Goal: Task Accomplishment & Management: Manage account settings

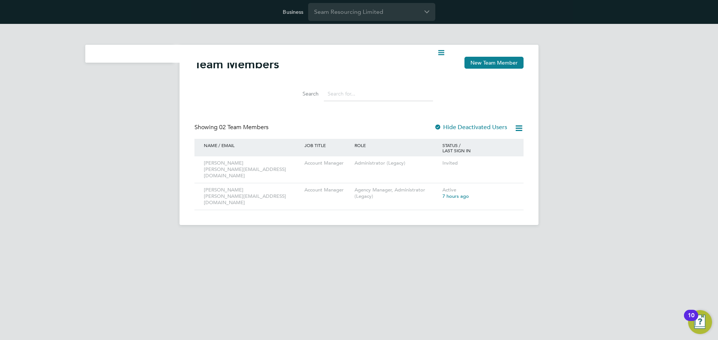
click at [447, 237] on html "Business Seam Resourcing Limited Current page: Team Members New Team Member Sea…" at bounding box center [359, 118] width 718 height 237
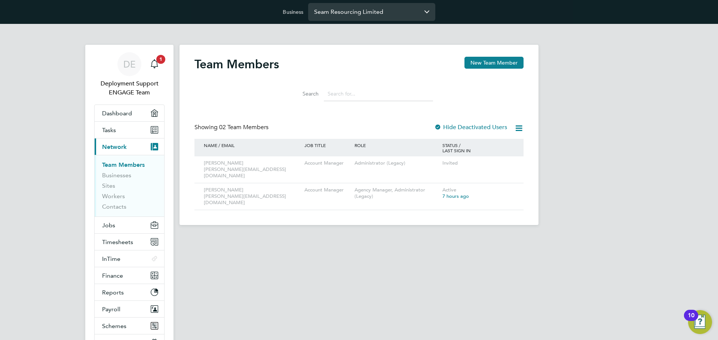
click at [371, 13] on input "Seam Resourcing Limited" at bounding box center [371, 12] width 127 height 18
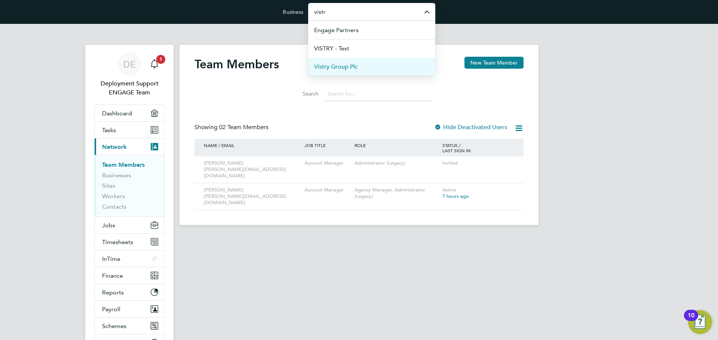
click at [373, 67] on li "Vistry Group Plc" at bounding box center [371, 67] width 127 height 18
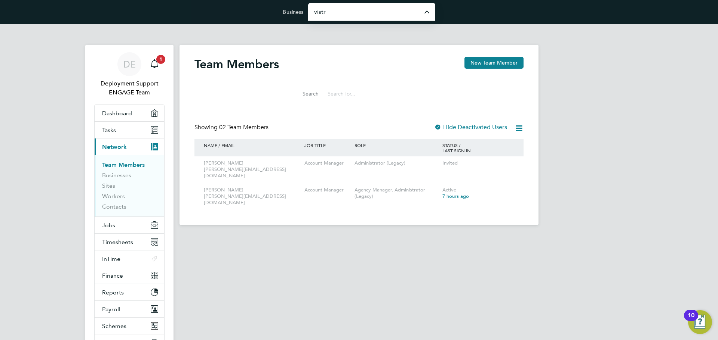
type input "Vistry Group Plc"
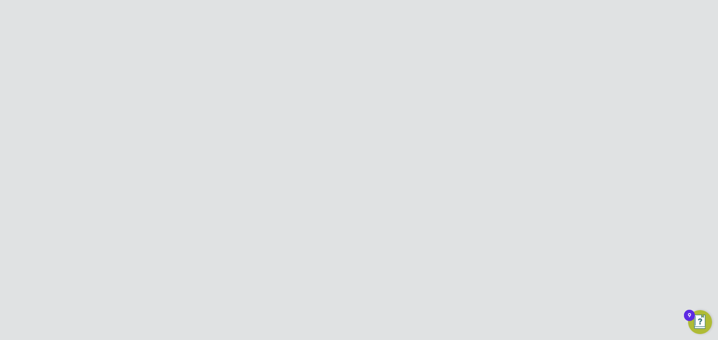
click at [489, 65] on button "New Team Member" at bounding box center [493, 63] width 59 height 12
click at [324, 112] on input at bounding box center [344, 113] width 92 height 13
paste input "Marc"
type input "Marc"
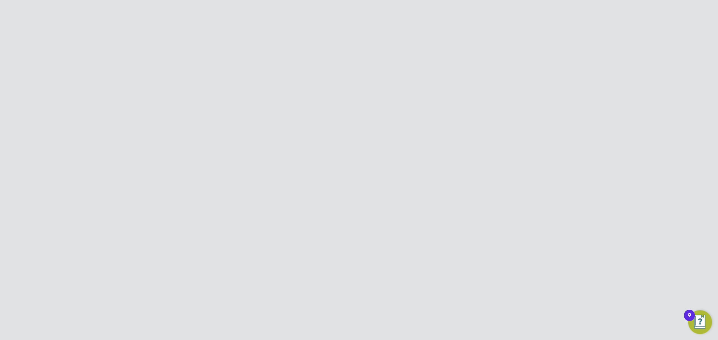
click at [461, 112] on li "First Name Marc" at bounding box center [358, 117] width 245 height 21
click at [338, 138] on input at bounding box center [344, 133] width 92 height 13
paste input "Pearson"
type input "Pearson"
click at [429, 128] on li "Last Name Pearson" at bounding box center [358, 137] width 245 height 21
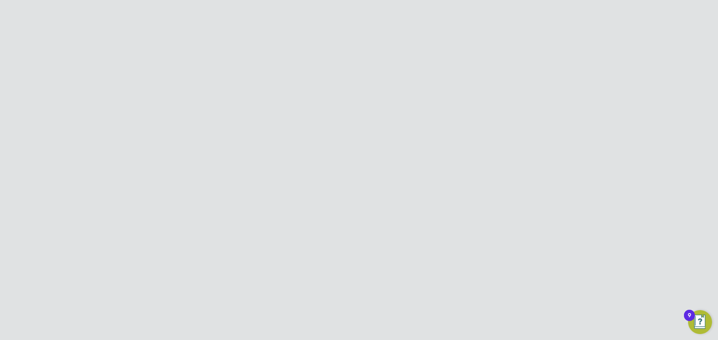
click at [315, 154] on input at bounding box center [344, 154] width 92 height 13
paste input "marc.pearson@vistry.co.uk"
type input "marc.pearson@vistry.co.uk"
drag, startPoint x: 379, startPoint y: 153, endPoint x: 278, endPoint y: 149, distance: 101.3
click at [278, 149] on li "Job Title marc.pearson@vistry.co.uk" at bounding box center [358, 158] width 245 height 21
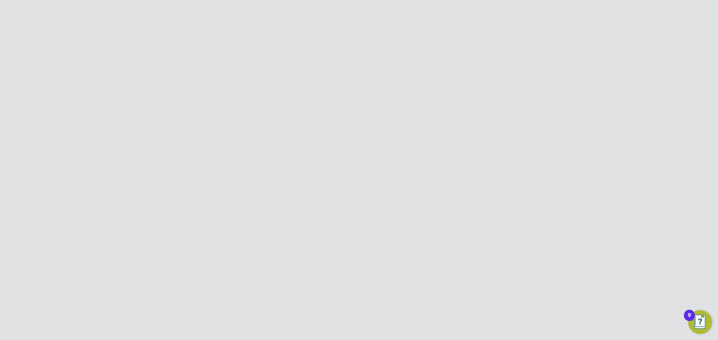
click at [306, 172] on input at bounding box center [344, 175] width 92 height 13
paste input "marc.pearson@vistry.co.uk"
type input "marc.pearson@vistry.co.uk"
click at [333, 157] on input at bounding box center [344, 154] width 92 height 13
paste input "Field Sales Manager"
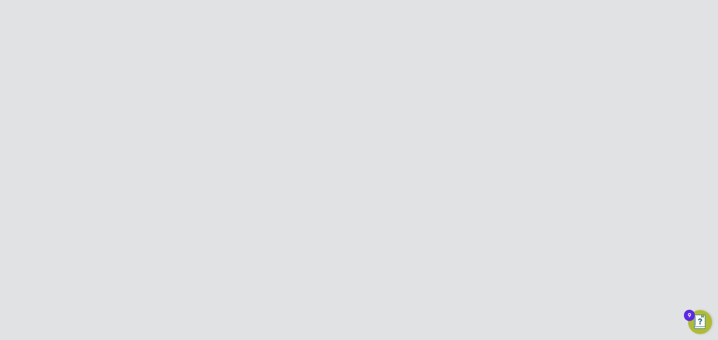
type input "Field Sales Manager"
click at [408, 160] on li "Job Title Field Sales Manager" at bounding box center [358, 158] width 245 height 21
click at [303, 166] on div at bounding box center [301, 164] width 7 height 7
click at [395, 268] on button "Create and Invite" at bounding box center [388, 267] width 53 height 12
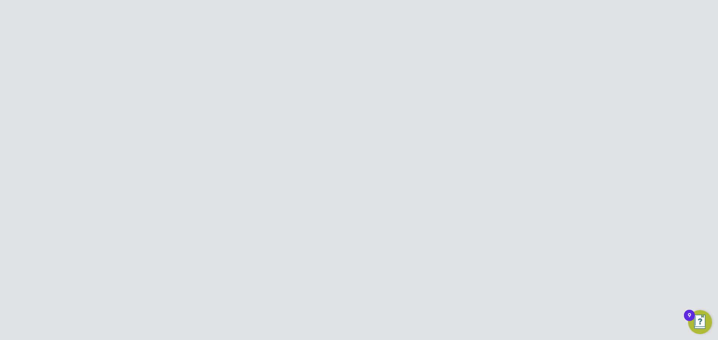
scroll to position [0, 0]
click at [385, 201] on button "Create and invite" at bounding box center [376, 207] width 54 height 12
click at [580, 179] on div "Team Member Created Welcome email sent to marc.pearson@vistry.co.uk. Cancel Okay" at bounding box center [359, 170] width 718 height 340
click at [361, 10] on input "Vistry Group Plc" at bounding box center [371, 12] width 127 height 18
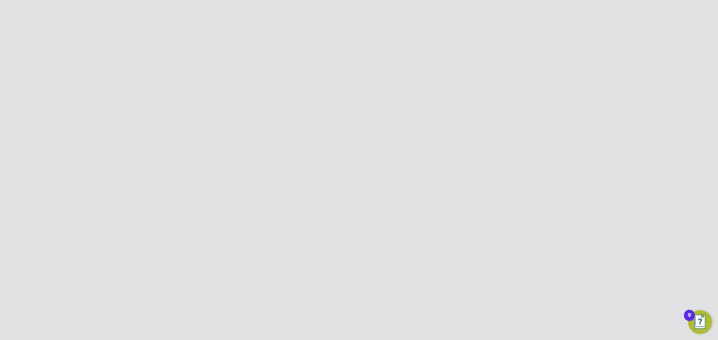
click at [360, 48] on span "Hvac Recruitment Limited" at bounding box center [349, 48] width 71 height 9
type input "Hvac Recruitment Limited"
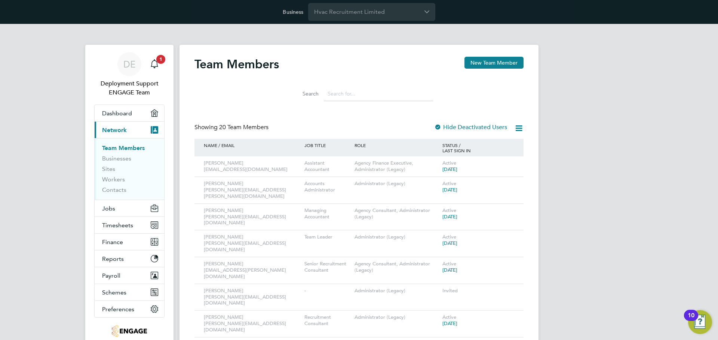
click at [263, 83] on div "Search" at bounding box center [358, 92] width 329 height 26
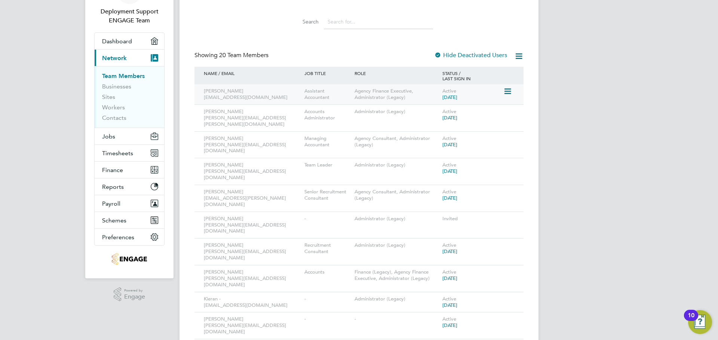
scroll to position [75, 0]
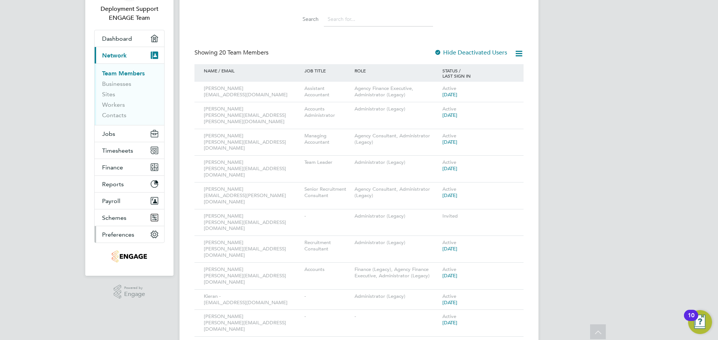
click at [126, 232] on span "Preferences" at bounding box center [118, 234] width 32 height 7
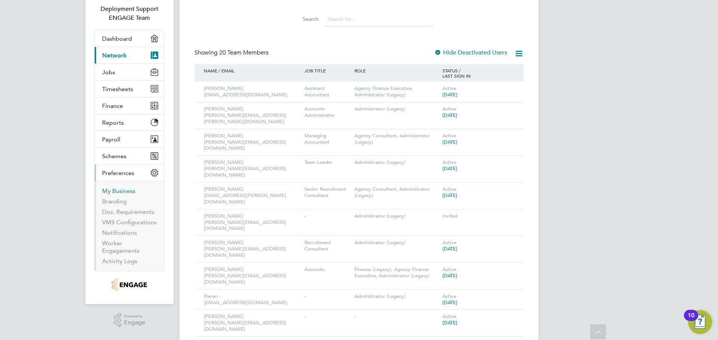
click at [122, 192] on link "My Business" at bounding box center [118, 191] width 33 height 7
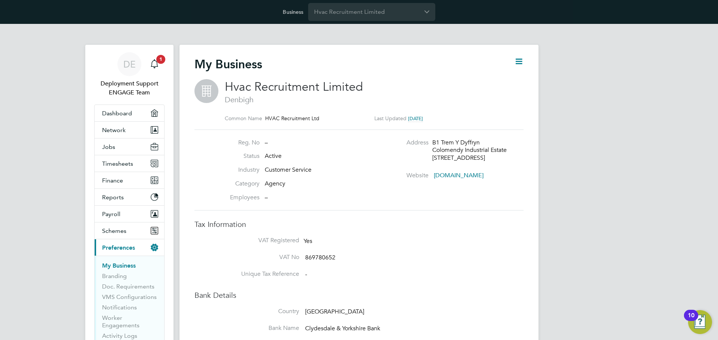
click at [519, 66] on icon at bounding box center [518, 61] width 9 height 9
click at [501, 82] on li "Edit Business e" at bounding box center [500, 79] width 44 height 10
type input "United Kingdom"
type input "Hvac Recruitment Limited"
type input "B1 Trem Y Dyffryn"
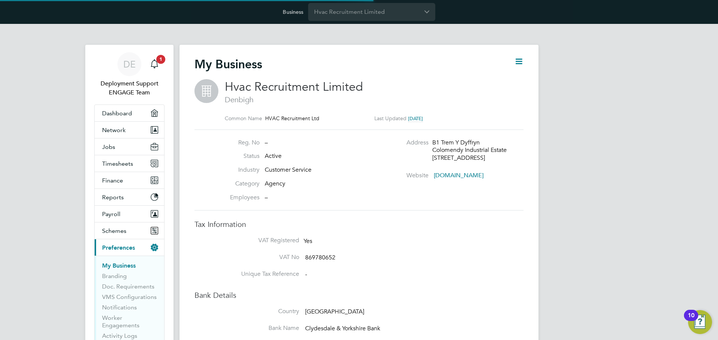
type input "Colomendy Industrial Estate"
type input "Denbigh"
type input "LL16 5TX"
type input "Customer Service"
type input "Agency"
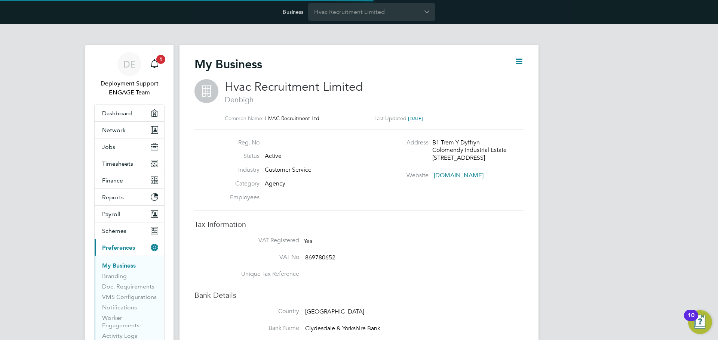
type input "www.hvacrecruitment.com"
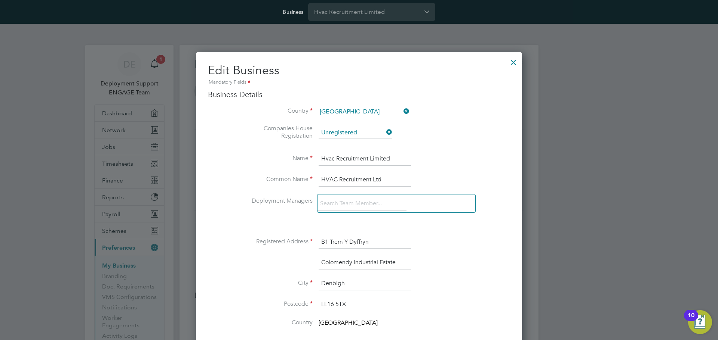
click at [385, 133] on icon at bounding box center [385, 132] width 0 height 10
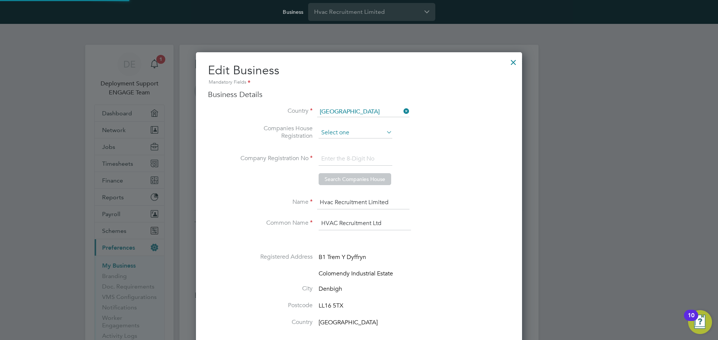
scroll to position [892, 326]
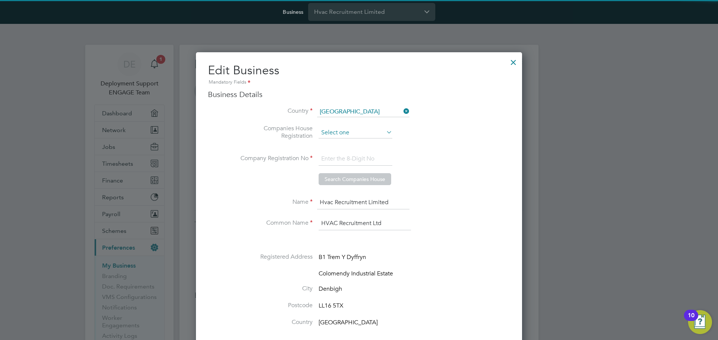
click at [367, 131] on input at bounding box center [355, 132] width 74 height 11
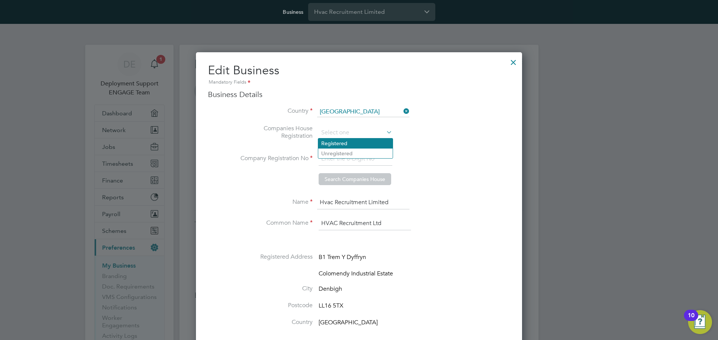
click at [352, 146] on li "Registered" at bounding box center [355, 144] width 74 height 10
type input "Registered"
click at [345, 159] on input at bounding box center [355, 158] width 74 height 13
paste input "5599030"
click at [403, 159] on li "Company Registration No 5599030" at bounding box center [374, 162] width 272 height 21
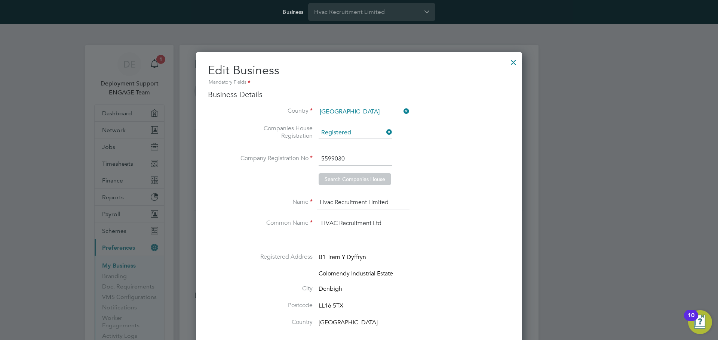
click at [377, 159] on input "5599030" at bounding box center [355, 158] width 74 height 13
click at [423, 159] on li "Company Registration No 5599030" at bounding box center [374, 162] width 272 height 21
click at [373, 164] on input "5599030" at bounding box center [355, 158] width 74 height 13
click at [323, 159] on input "5599030" at bounding box center [355, 158] width 74 height 13
type input "05599030"
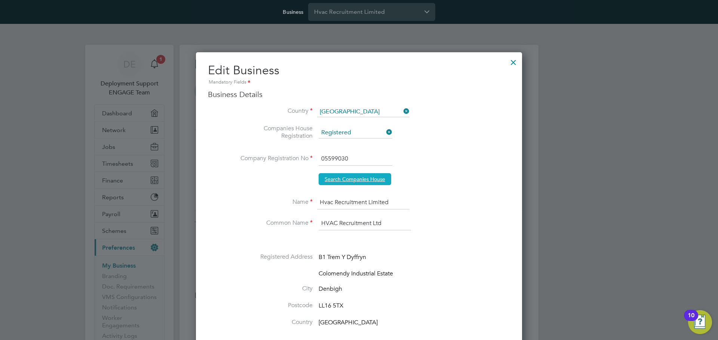
click at [348, 181] on button "Search Companies House" at bounding box center [354, 179] width 73 height 12
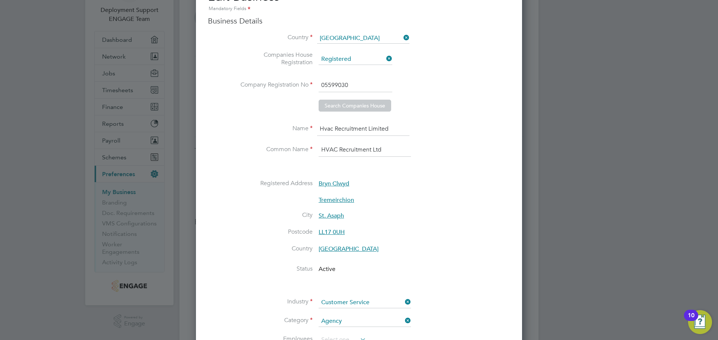
scroll to position [37, 0]
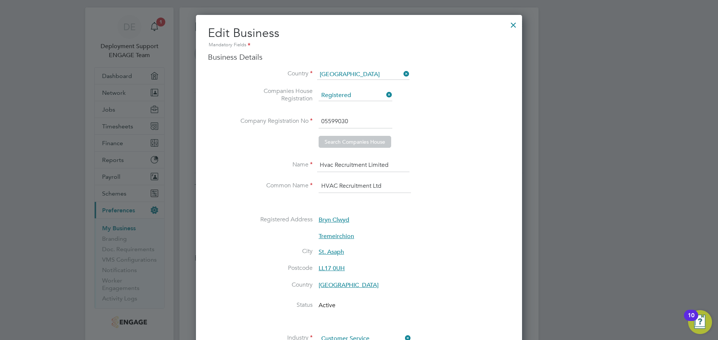
click at [396, 119] on li "Company Registration No 05599030" at bounding box center [374, 125] width 272 height 21
click at [370, 119] on input "05599030" at bounding box center [355, 121] width 74 height 13
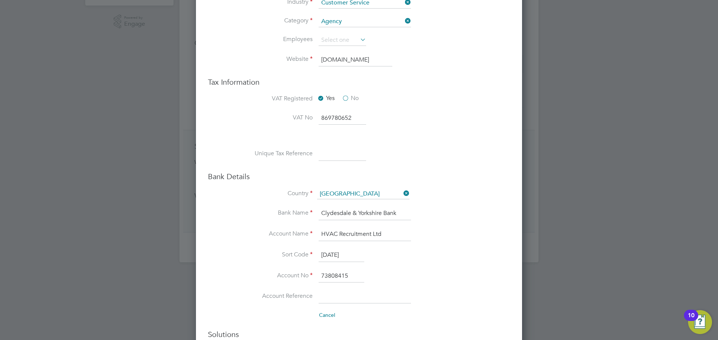
scroll to position [448, 0]
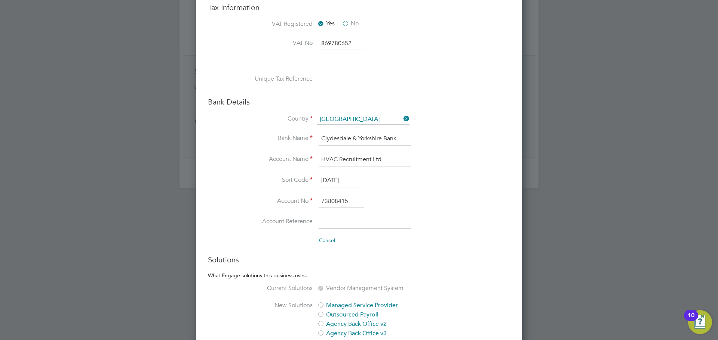
click at [341, 142] on input "Clydesdale & Yorkshire Bank" at bounding box center [364, 138] width 92 height 13
paste input "Virgin Bank"
type input "Virgin Bank"
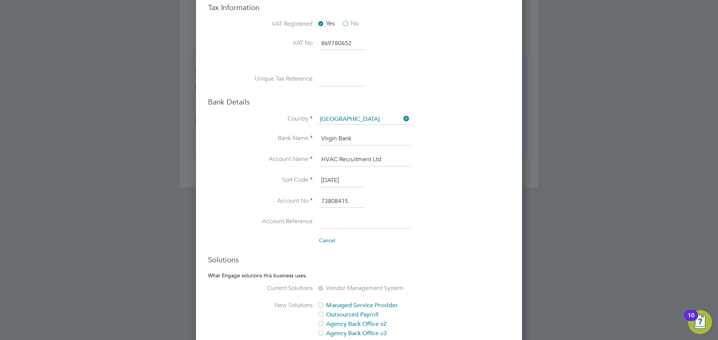
click at [422, 200] on li "Account No 73808415" at bounding box center [374, 205] width 272 height 21
click at [346, 76] on input at bounding box center [341, 79] width 47 height 13
paste input "2053111767"
type input "2053111767"
click at [398, 77] on li "Unique Tax Reference 2053111767" at bounding box center [374, 83] width 272 height 21
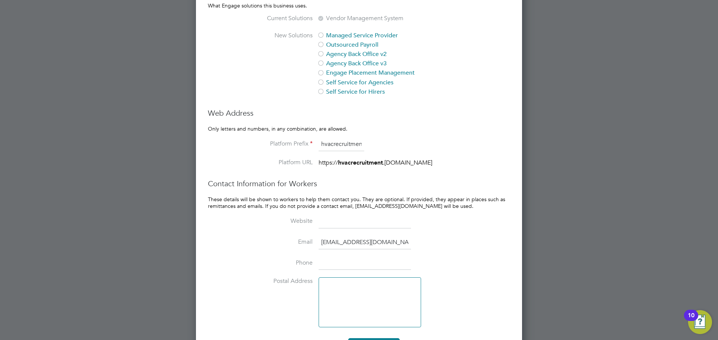
scroll to position [744, 0]
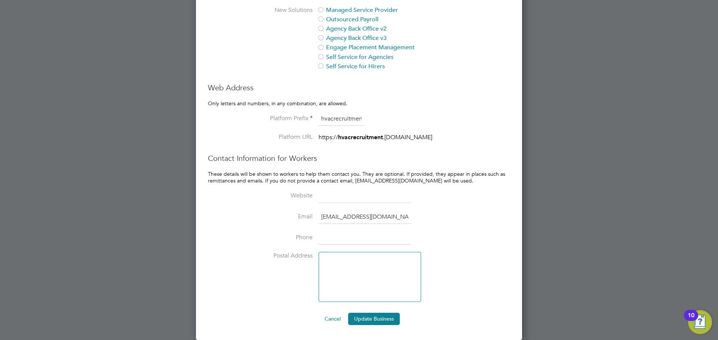
click at [340, 218] on input "support@engagetech.com" at bounding box center [364, 217] width 92 height 13
click at [350, 219] on input "support@engagetech.com" at bounding box center [364, 217] width 92 height 13
paste input "consultants@hvacrecruitment.com"
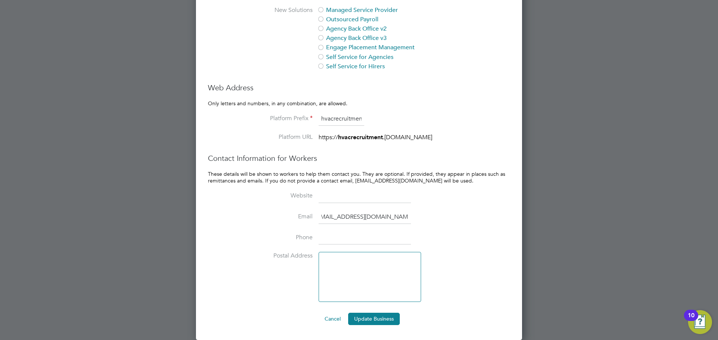
scroll to position [0, 4]
type input "consultants@hvacrecruitment.com"
click at [440, 223] on li "Email consultants@hvacrecruitment.com" at bounding box center [374, 221] width 272 height 21
click at [366, 321] on button "Update Business" at bounding box center [374, 319] width 52 height 12
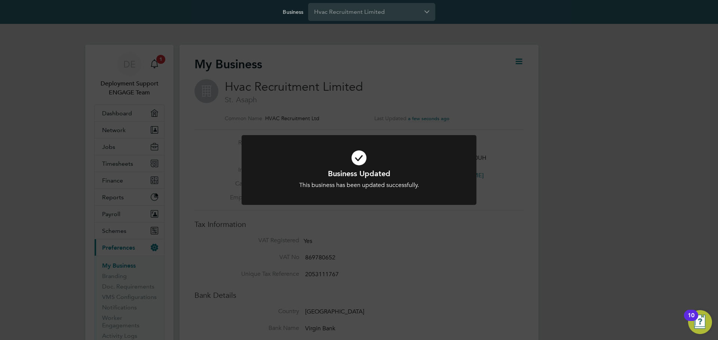
click at [625, 234] on div "Business Updated This business has been updated successfully. Cancel Okay" at bounding box center [359, 170] width 718 height 340
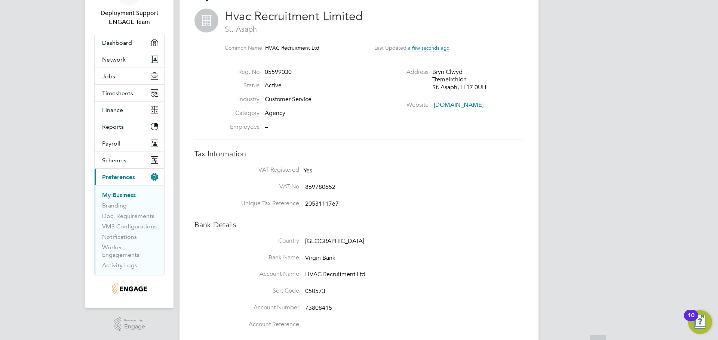
scroll to position [75, 0]
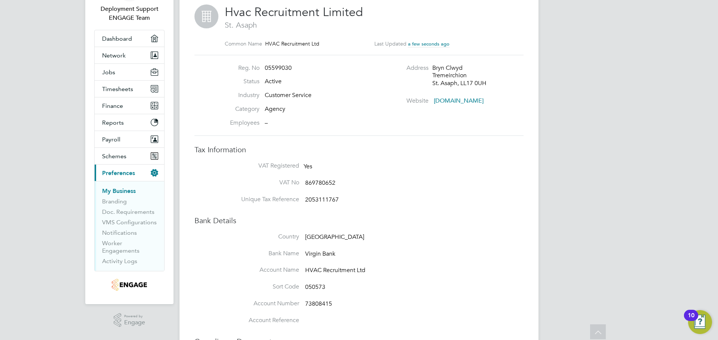
click at [101, 246] on ul "My Business Branding Doc. Requirements VMS Configurations Notifications Worker …" at bounding box center [130, 226] width 70 height 90
click at [113, 247] on link "Worker Engagements" at bounding box center [120, 247] width 37 height 15
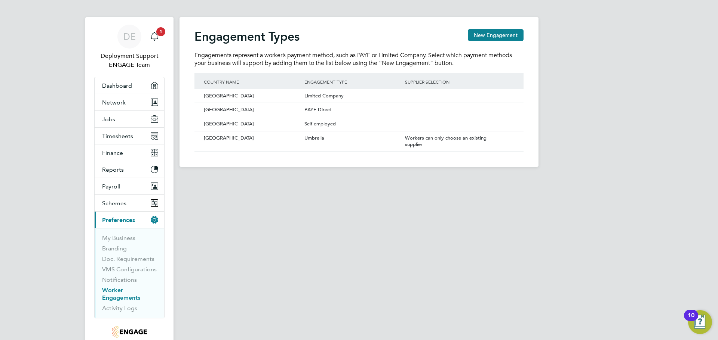
scroll to position [71, 0]
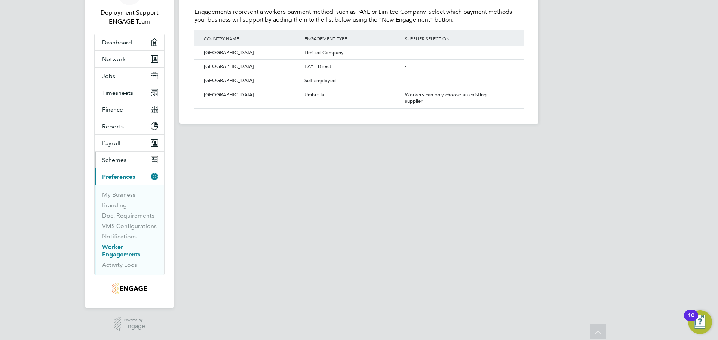
click at [134, 155] on button "Schemes" at bounding box center [130, 160] width 70 height 16
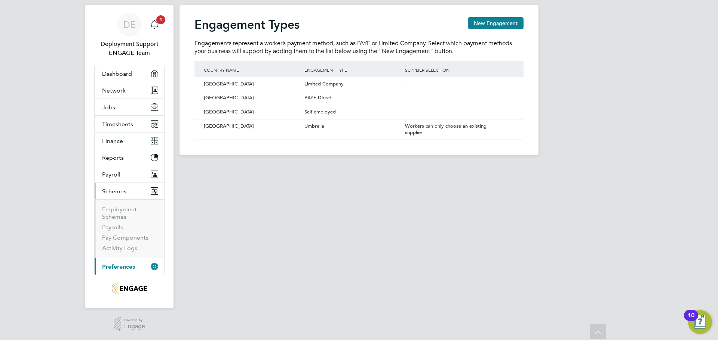
scroll to position [40, 0]
click at [124, 218] on link "Employment Schemes" at bounding box center [119, 213] width 35 height 15
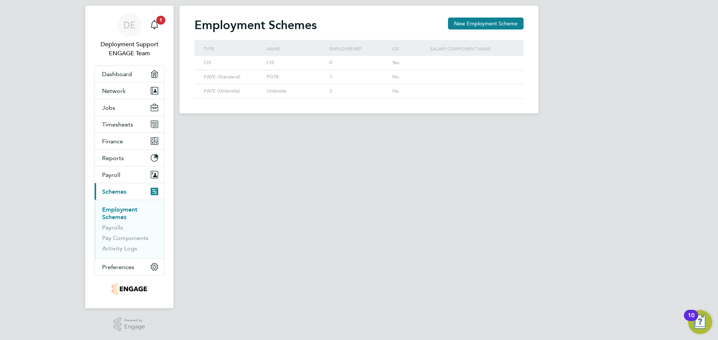
scroll to position [40, 0]
click at [107, 228] on link "Payrolls" at bounding box center [112, 227] width 21 height 7
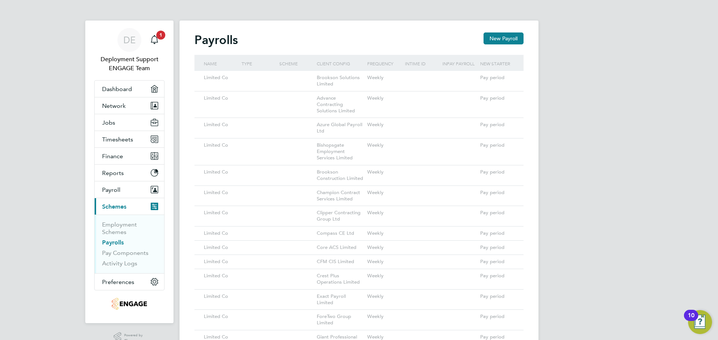
scroll to position [37, 0]
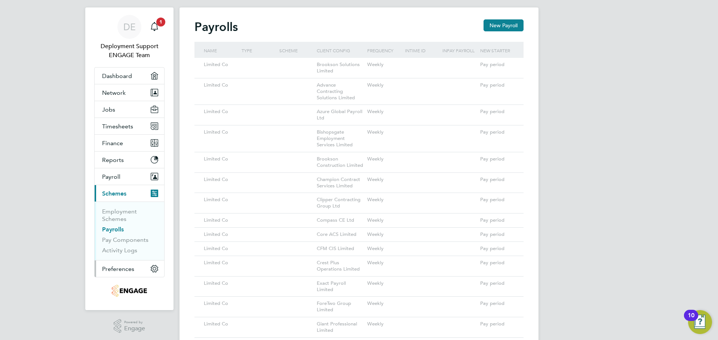
click at [129, 269] on span "Preferences" at bounding box center [118, 269] width 32 height 7
click at [124, 273] on button "Preferences" at bounding box center [130, 269] width 70 height 16
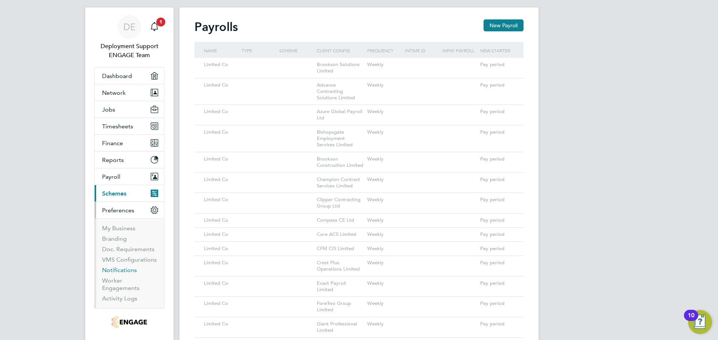
click at [128, 271] on link "Notifications" at bounding box center [119, 270] width 35 height 7
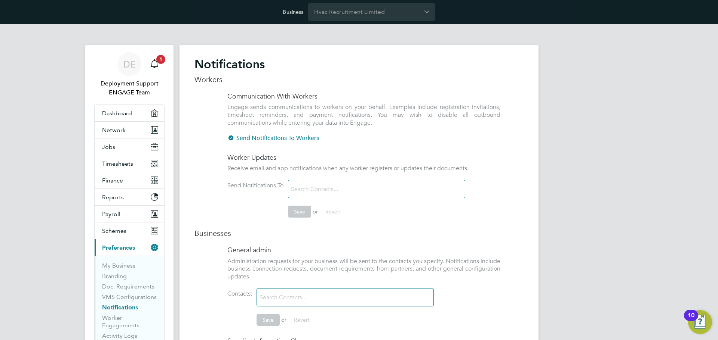
click at [361, 192] on input at bounding box center [332, 189] width 89 height 13
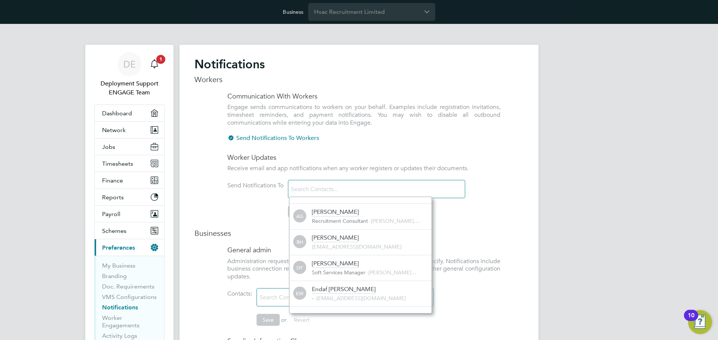
click at [352, 189] on input at bounding box center [332, 189] width 89 height 13
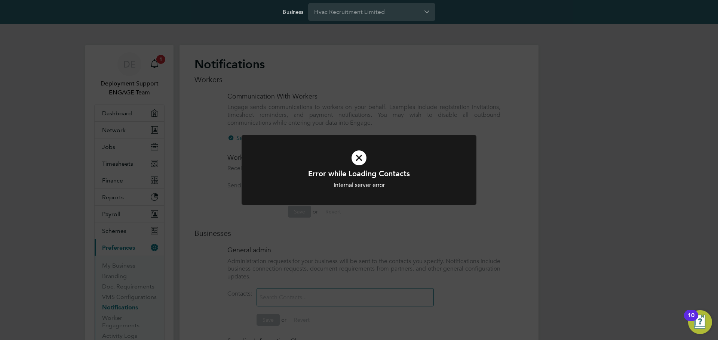
click at [400, 218] on div "Error while Loading Contacts Internal server error Cancel Okay" at bounding box center [359, 170] width 718 height 340
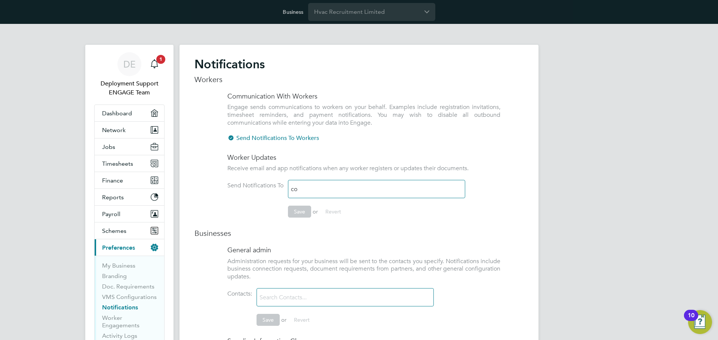
click at [373, 191] on input "co" at bounding box center [332, 189] width 89 height 13
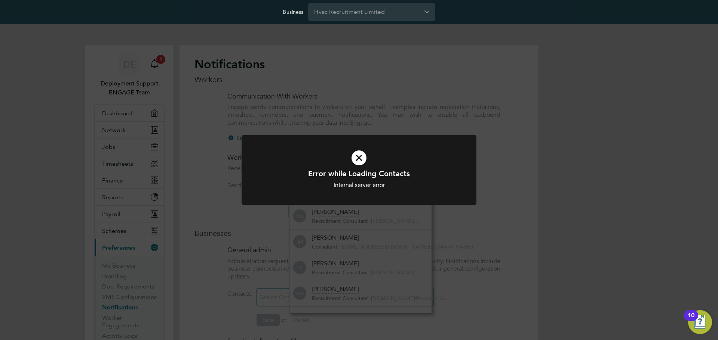
type input "cons"
click at [488, 153] on div "Error while Loading Contacts Internal server error Cancel Okay" at bounding box center [359, 170] width 718 height 340
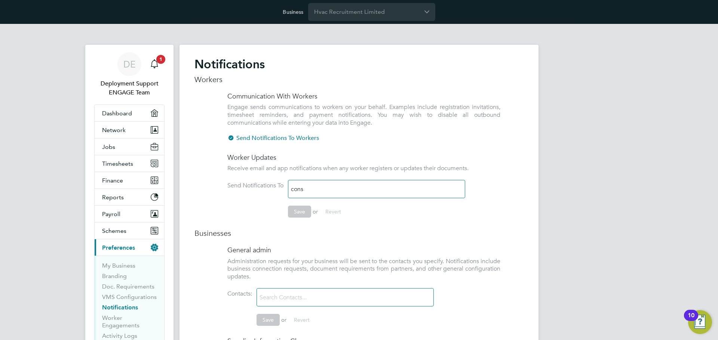
click at [335, 188] on input "cons" at bounding box center [332, 189] width 89 height 13
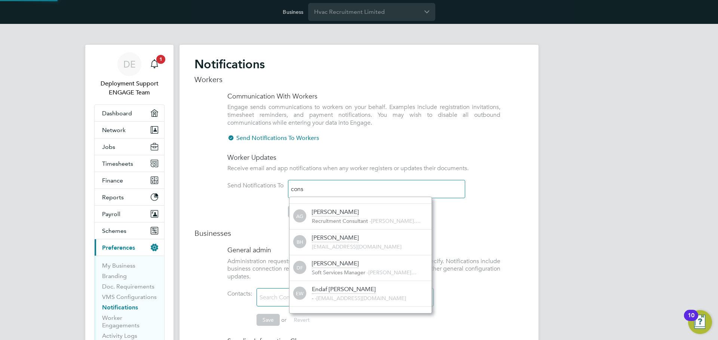
drag, startPoint x: 334, startPoint y: 190, endPoint x: 278, endPoint y: 188, distance: 56.9
click at [278, 188] on li "Send Notifications To cons Save or Revert" at bounding box center [363, 202] width 273 height 45
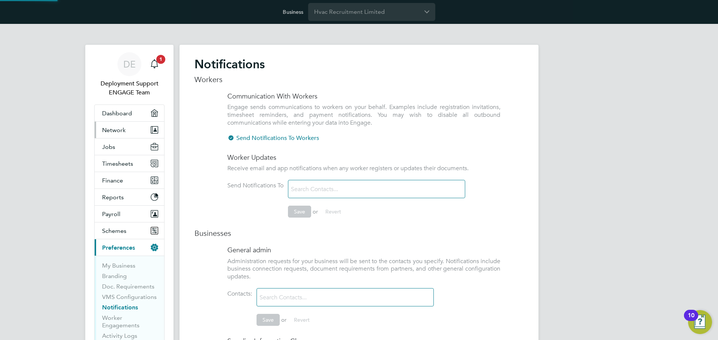
click at [130, 130] on button "Network" at bounding box center [130, 130] width 70 height 16
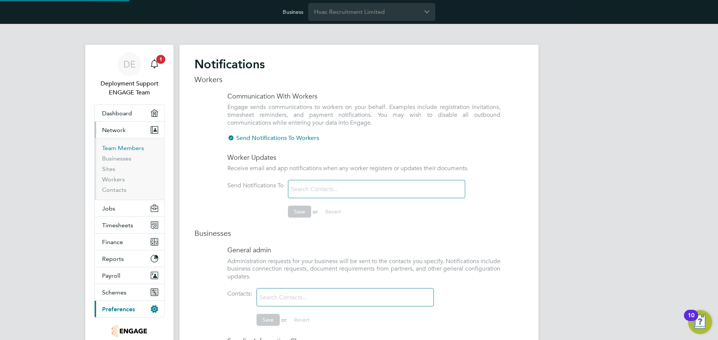
click at [128, 148] on link "Team Members" at bounding box center [123, 148] width 42 height 7
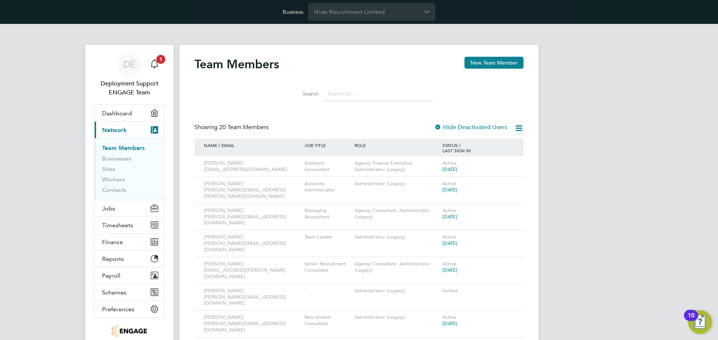
click at [373, 91] on input at bounding box center [378, 94] width 109 height 15
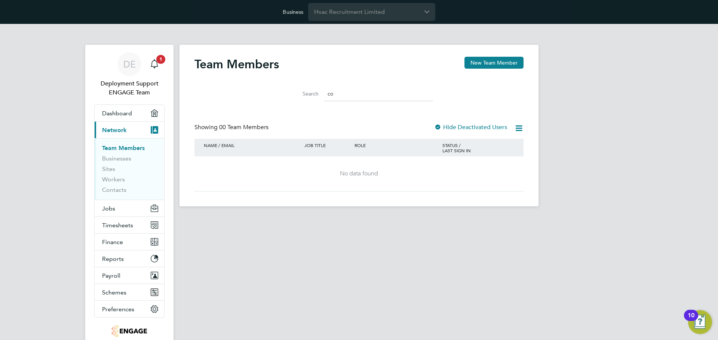
type input "c"
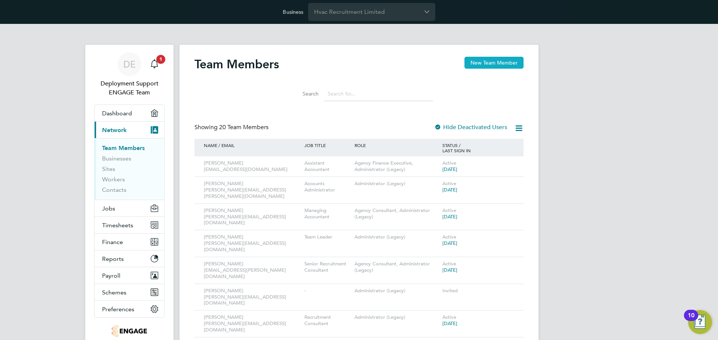
click at [481, 60] on button "New Team Member" at bounding box center [493, 63] width 59 height 12
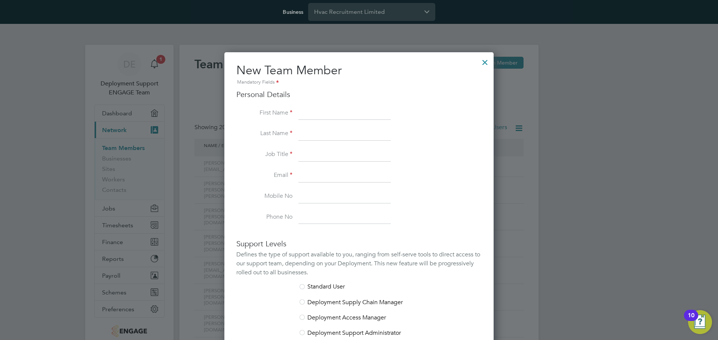
click at [337, 113] on input at bounding box center [344, 113] width 92 height 13
type input "notification"
click at [428, 171] on li "Email" at bounding box center [358, 179] width 245 height 21
click at [358, 141] on input at bounding box center [344, 133] width 92 height 13
type input "notification"
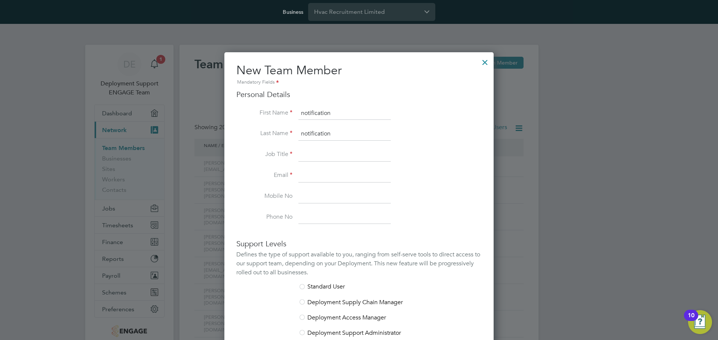
click at [254, 149] on li "Job Title" at bounding box center [358, 158] width 245 height 21
click at [310, 156] on input at bounding box center [344, 154] width 92 height 13
type input "-"
click at [323, 179] on input at bounding box center [344, 175] width 92 height 13
paste input "consultants@hvacrecruitment.com"
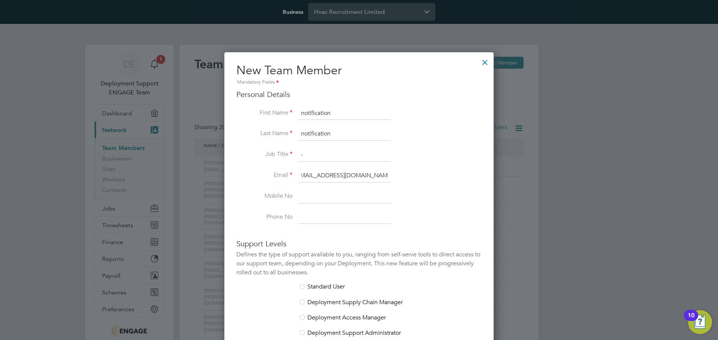
type input "consultants@hvacrecruitment.com"
click at [435, 166] on li "Job Title -" at bounding box center [358, 158] width 245 height 21
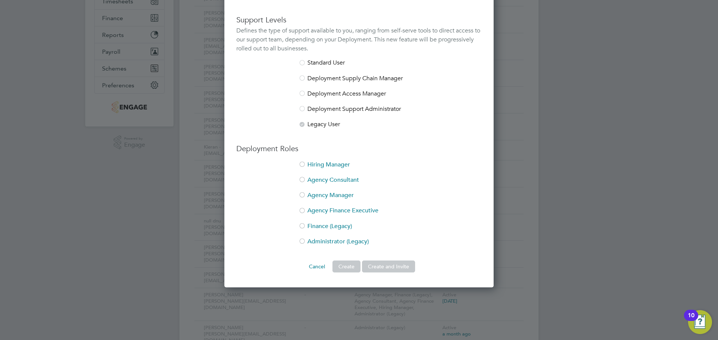
click at [301, 180] on div at bounding box center [301, 180] width 7 height 7
click at [346, 266] on button "Create" at bounding box center [346, 267] width 28 height 12
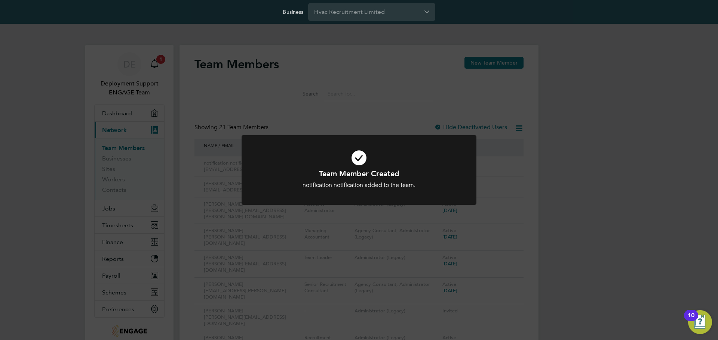
click at [568, 178] on div "Team Member Created notification notification added to the team. Cancel Okay" at bounding box center [359, 170] width 718 height 340
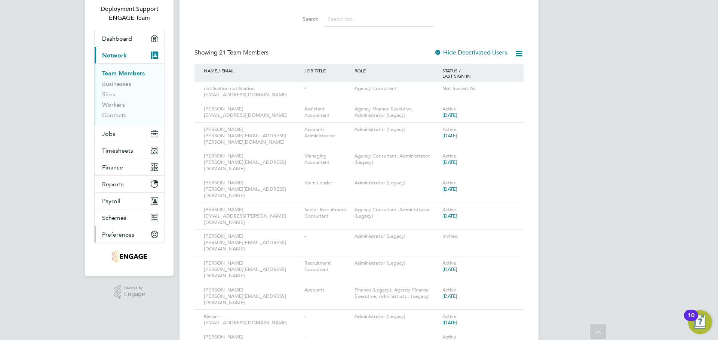
click at [133, 231] on span "Preferences" at bounding box center [118, 234] width 32 height 7
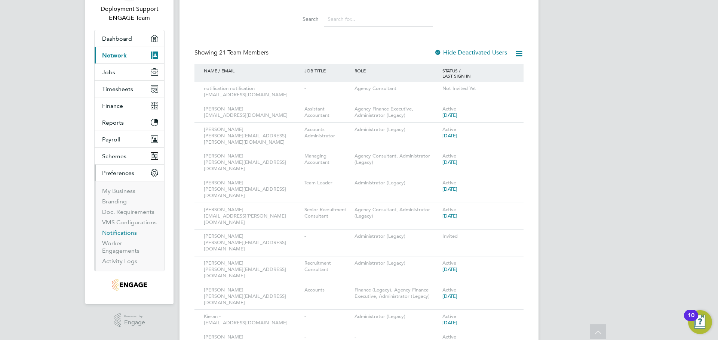
click at [117, 230] on link "Notifications" at bounding box center [119, 232] width 35 height 7
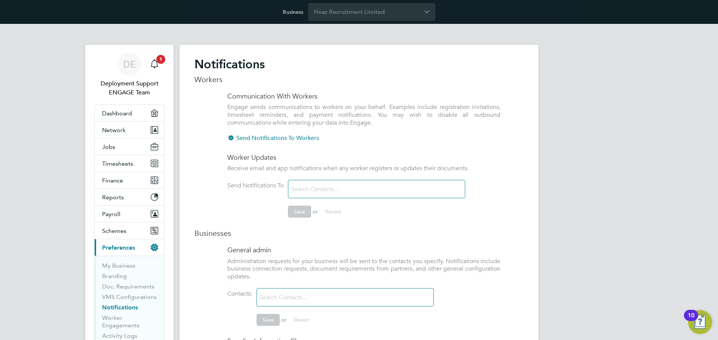
click at [357, 183] on input at bounding box center [332, 189] width 89 height 13
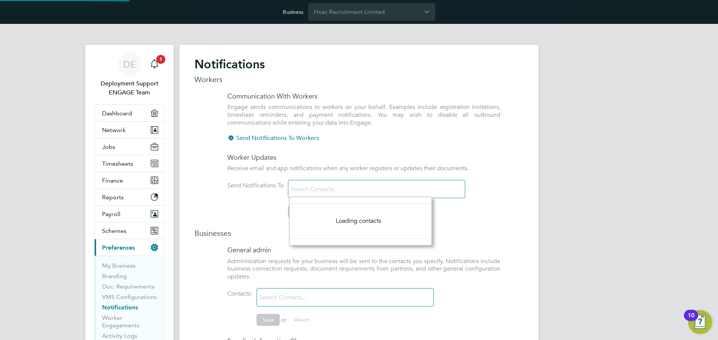
scroll to position [4, 4]
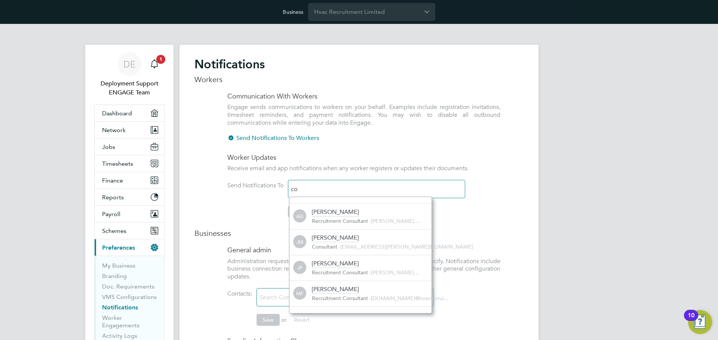
type input "c"
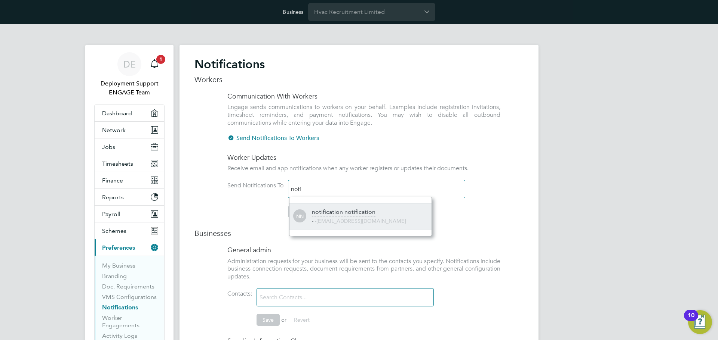
type input "noti"
click at [346, 213] on div "notification notification" at bounding box center [344, 213] width 64 height 8
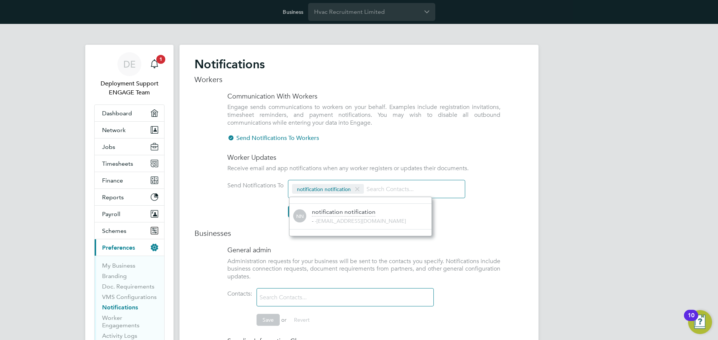
click at [354, 296] on div at bounding box center [344, 298] width 177 height 18
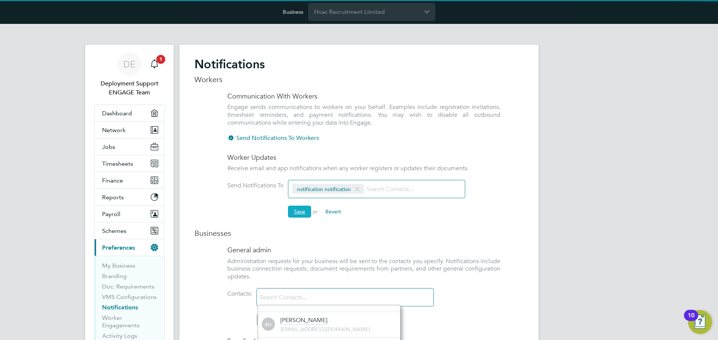
click at [303, 211] on button "Save" at bounding box center [299, 212] width 23 height 12
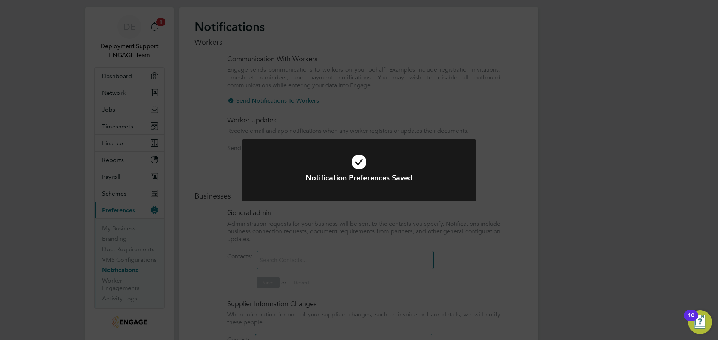
click at [365, 217] on div "Notification Preferences Saved Cancel Okay" at bounding box center [359, 170] width 718 height 340
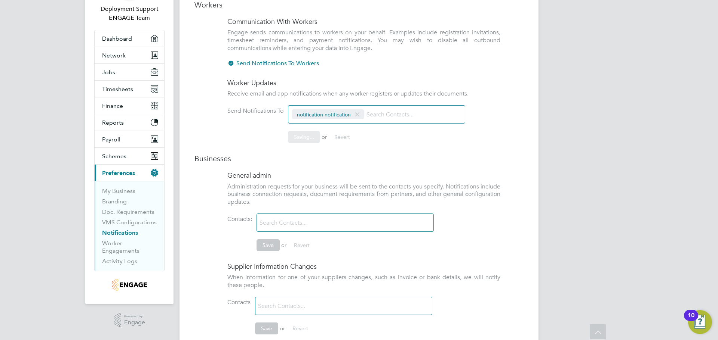
click at [334, 220] on input at bounding box center [301, 223] width 89 height 13
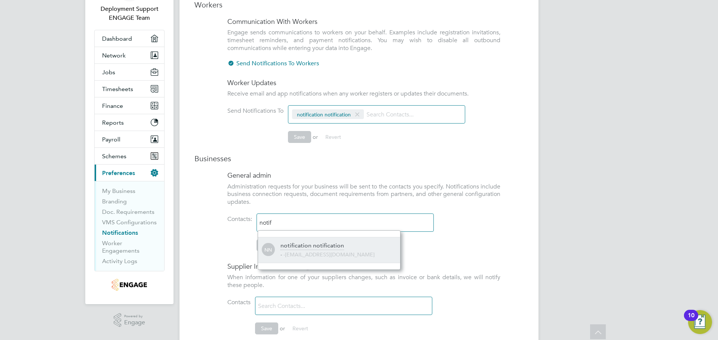
type input "notif"
click at [325, 247] on div "notification notification" at bounding box center [312, 246] width 64 height 8
click at [261, 245] on div "NN notification notification - - consultants@hvacrecruitment.com" at bounding box center [329, 250] width 142 height 16
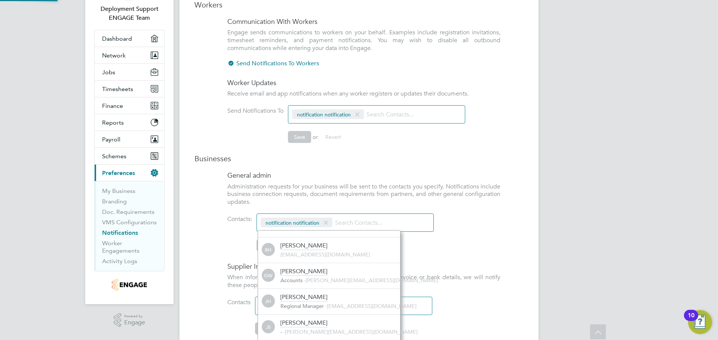
click at [233, 244] on li "Contacts: notification notification Save or Revert" at bounding box center [363, 236] width 273 height 45
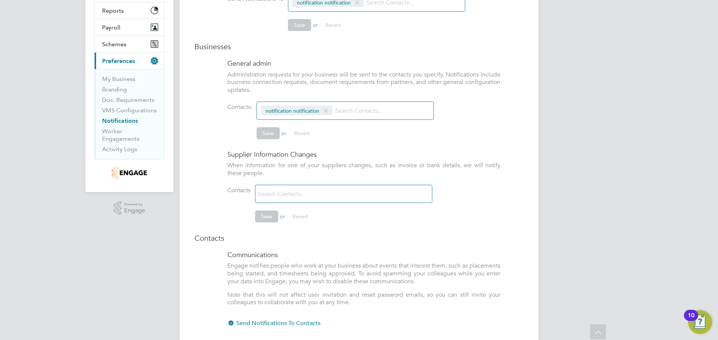
click at [315, 197] on input at bounding box center [299, 194] width 89 height 13
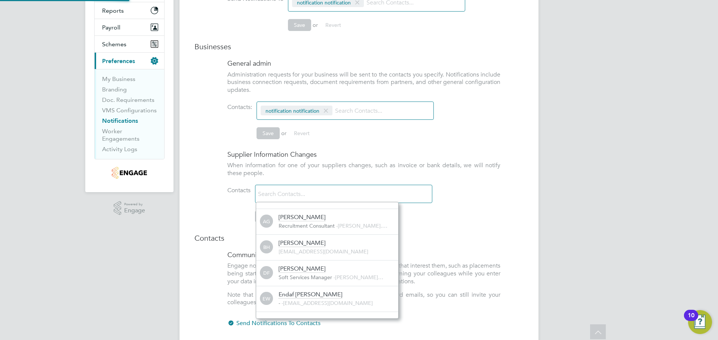
paste input "consultants@hvacrecruitment.com"
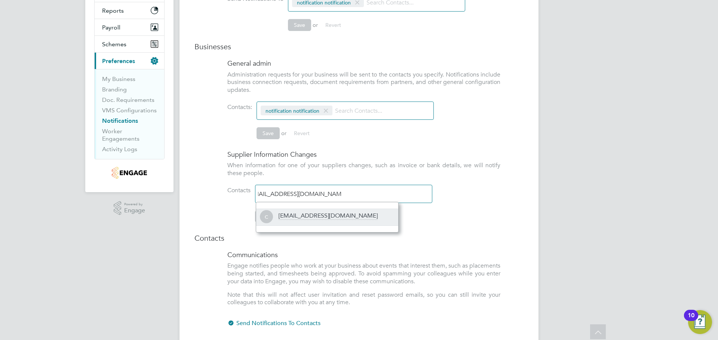
type input "consultants@hvacrecruitment.com"
click at [306, 221] on div "consultants@hvacrecruitment.com" at bounding box center [336, 217] width 116 height 16
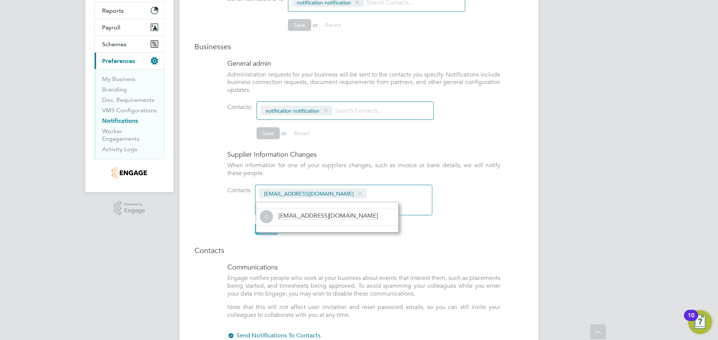
click at [271, 235] on button "Save" at bounding box center [266, 229] width 23 height 12
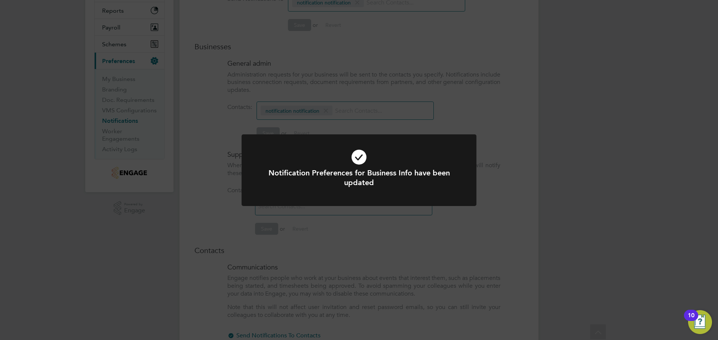
click at [370, 254] on div "Notification Preferences for Business Info have been updated Cancel Okay" at bounding box center [359, 170] width 718 height 340
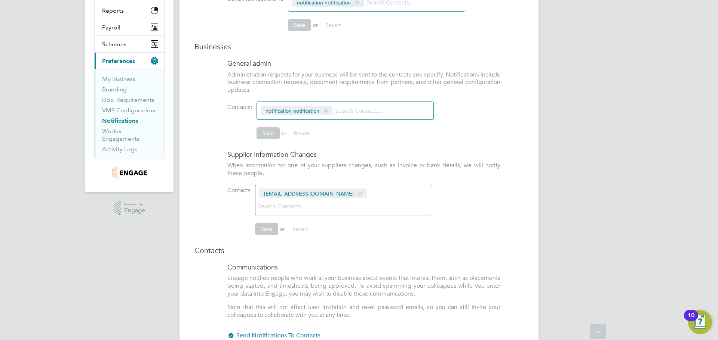
click at [355, 194] on span at bounding box center [360, 194] width 11 height 14
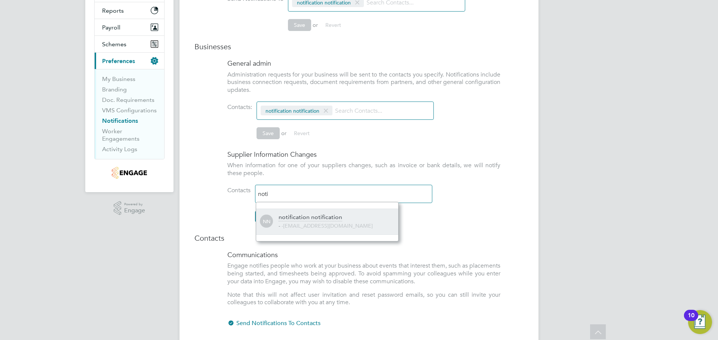
type input "noti"
click at [311, 219] on div "notification notification" at bounding box center [310, 218] width 64 height 8
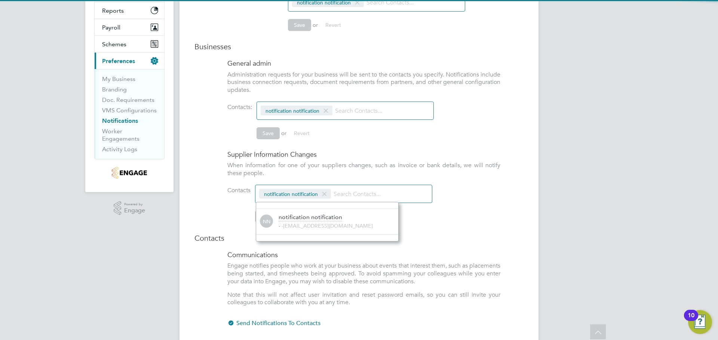
click at [246, 232] on div "Workers Communication With Workers Engage sends communications to workers on yo…" at bounding box center [358, 111] width 329 height 447
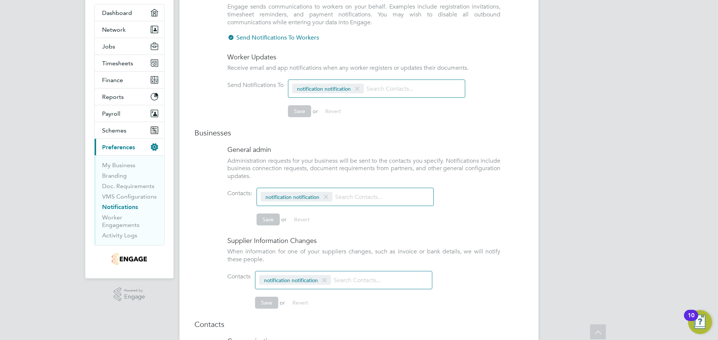
click at [328, 282] on span at bounding box center [324, 281] width 11 height 14
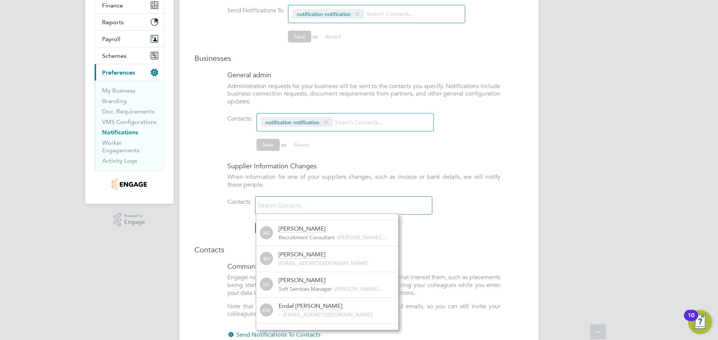
click at [431, 235] on li "Contacts Save or Revert" at bounding box center [363, 219] width 273 height 45
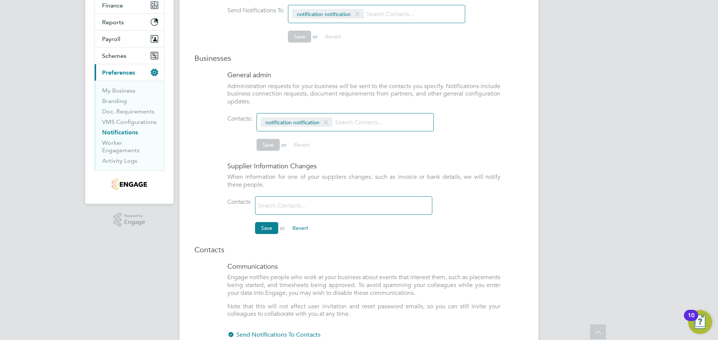
click at [336, 198] on div at bounding box center [343, 206] width 177 height 18
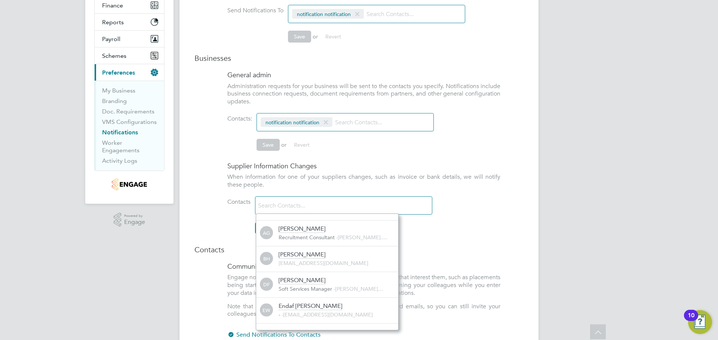
click at [235, 231] on li "Contacts Save or Revert" at bounding box center [363, 219] width 273 height 45
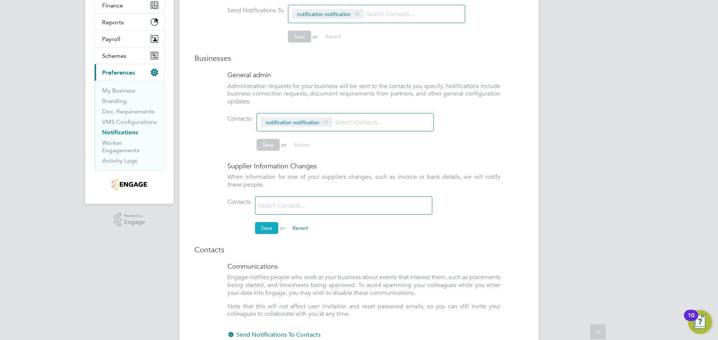
click at [259, 228] on button "Save" at bounding box center [266, 228] width 23 height 12
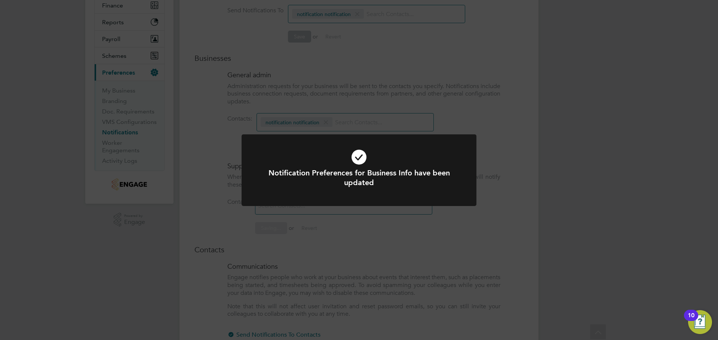
click at [400, 252] on div "Notification Preferences for Business Info have been updated Cancel Okay" at bounding box center [359, 170] width 718 height 340
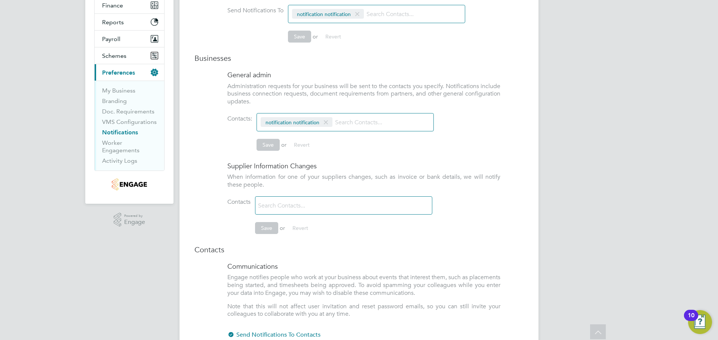
click at [351, 206] on div at bounding box center [343, 206] width 177 height 18
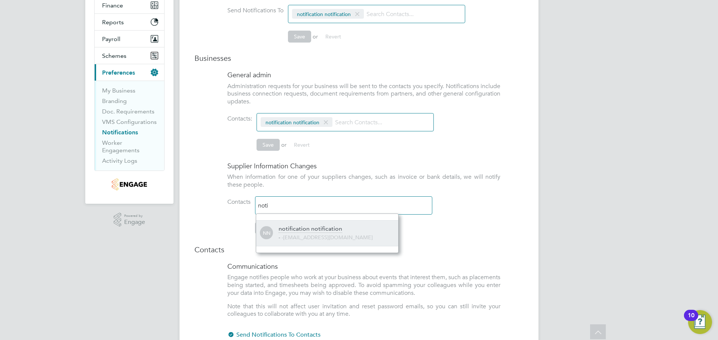
type input "noti"
click at [329, 226] on div "notification notification" at bounding box center [310, 229] width 64 height 8
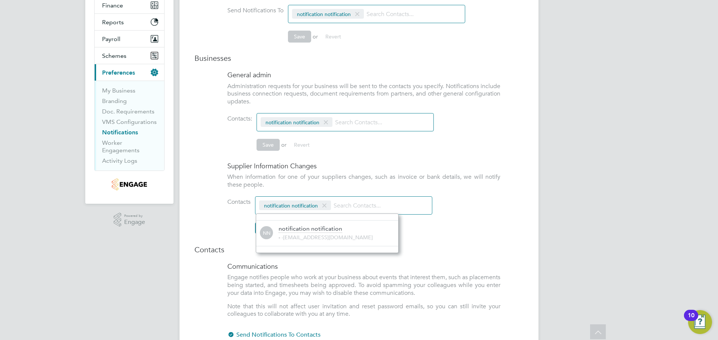
click at [441, 251] on h3 "Contacts" at bounding box center [358, 250] width 329 height 10
click at [257, 225] on button "Save" at bounding box center [266, 228] width 23 height 12
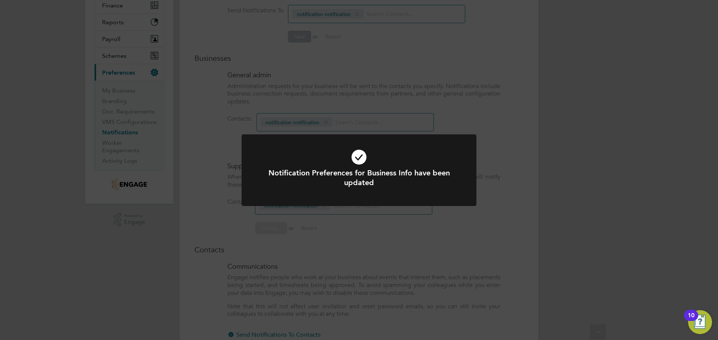
click at [493, 241] on div "Notification Preferences for Business Info have been updated Cancel Okay" at bounding box center [359, 170] width 718 height 340
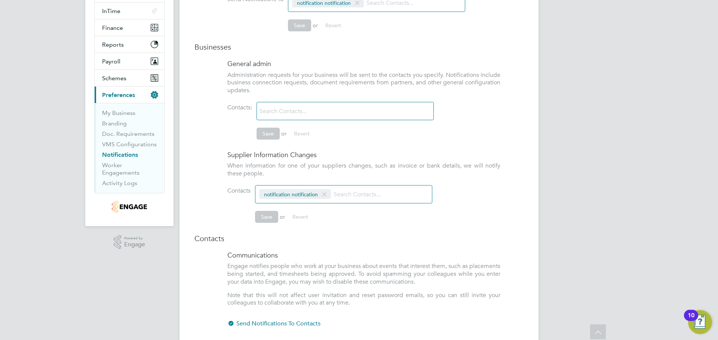
scroll to position [187, 0]
click at [290, 109] on input at bounding box center [301, 111] width 89 height 13
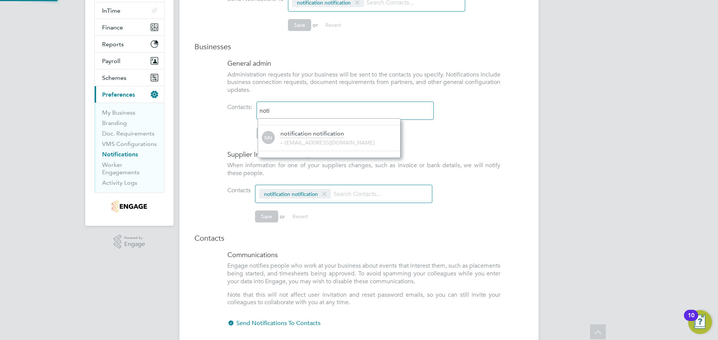
scroll to position [8, 120]
type input "noti"
click at [306, 134] on div "notification notification" at bounding box center [312, 134] width 64 height 8
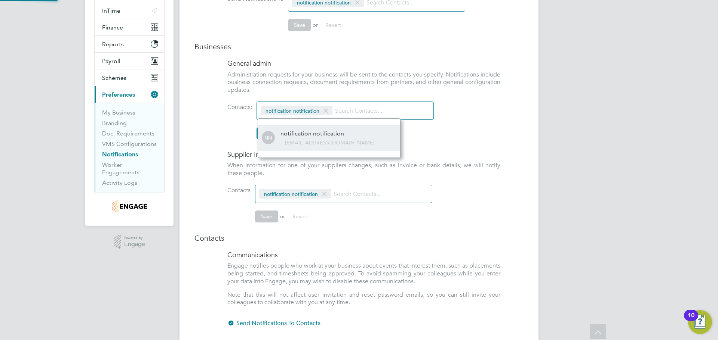
scroll to position [4, 4]
click at [252, 159] on h4 "Supplier Information Changes" at bounding box center [363, 154] width 273 height 9
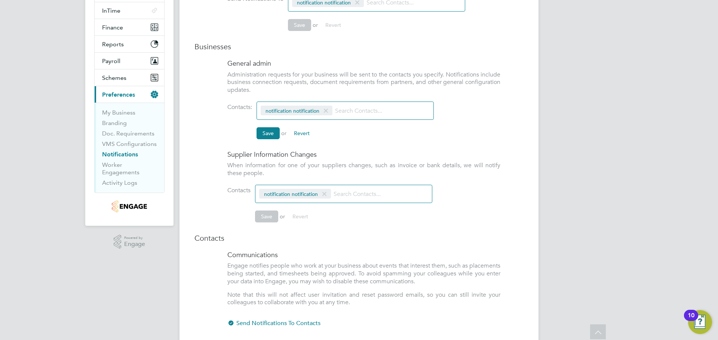
click at [267, 134] on button "Save" at bounding box center [267, 133] width 23 height 12
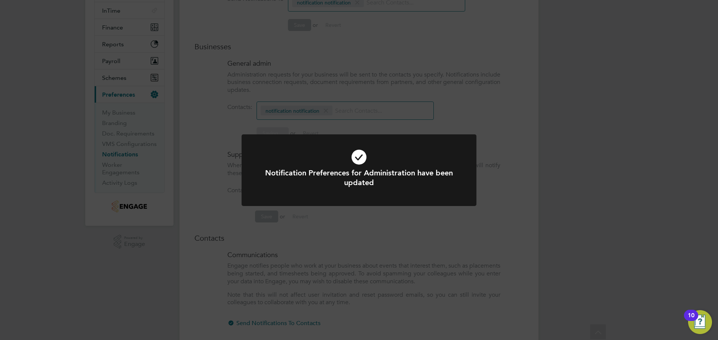
click at [485, 123] on div "Notification Preferences for Administration have been updated Cancel Okay" at bounding box center [359, 170] width 718 height 340
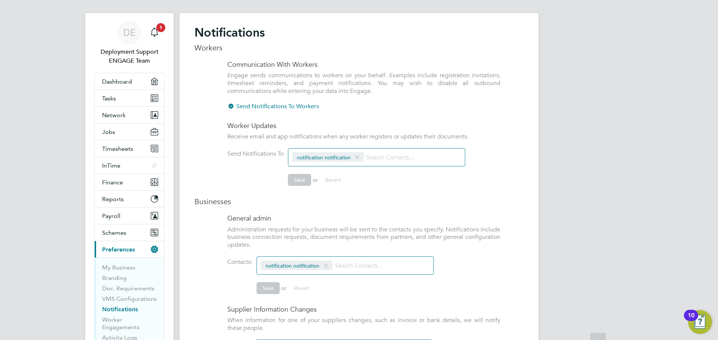
scroll to position [0, 0]
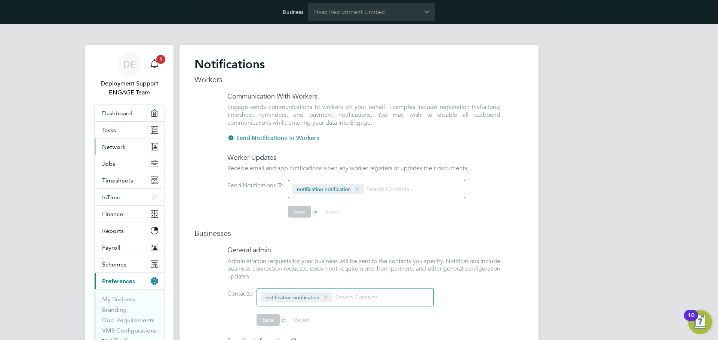
click at [129, 144] on button "Network" at bounding box center [130, 147] width 70 height 16
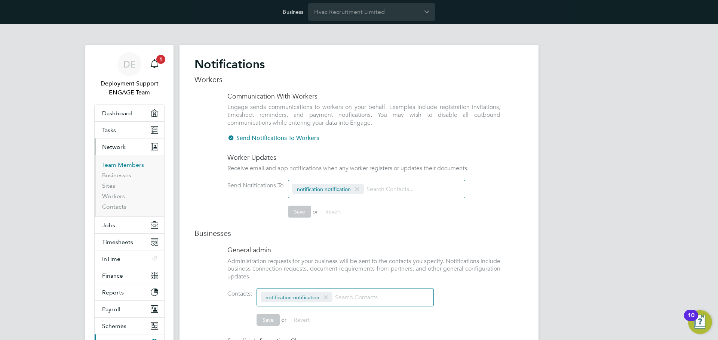
click at [124, 165] on link "Team Members" at bounding box center [123, 164] width 42 height 7
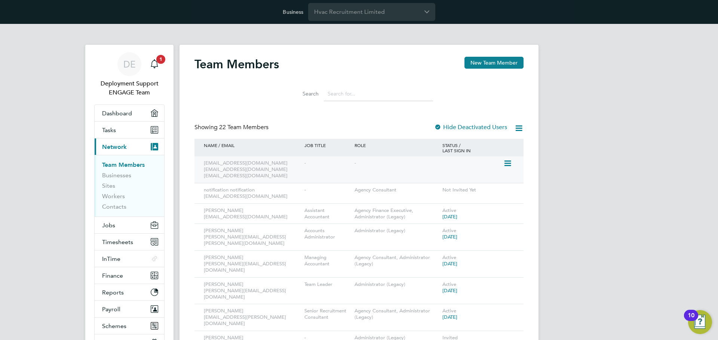
drag, startPoint x: 202, startPoint y: 163, endPoint x: 277, endPoint y: 177, distance: 76.9
click at [277, 177] on div "consultants@hvacrecruitment.com consultants@hvacrecruitment.com consultants@hva…" at bounding box center [252, 170] width 101 height 27
click at [305, 167] on div "-" at bounding box center [327, 164] width 50 height 14
click at [509, 166] on icon at bounding box center [506, 163] width 7 height 9
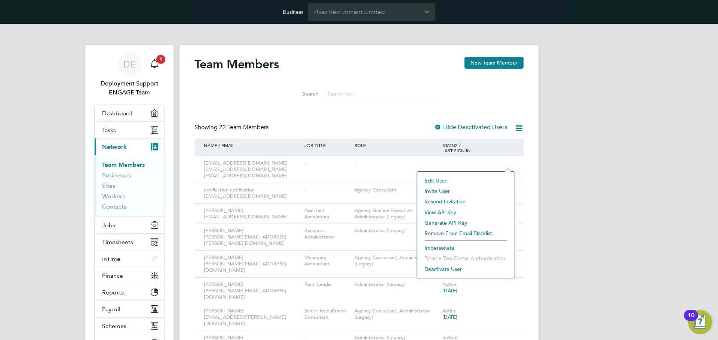
click at [450, 271] on li "Deactivate User" at bounding box center [465, 269] width 90 height 10
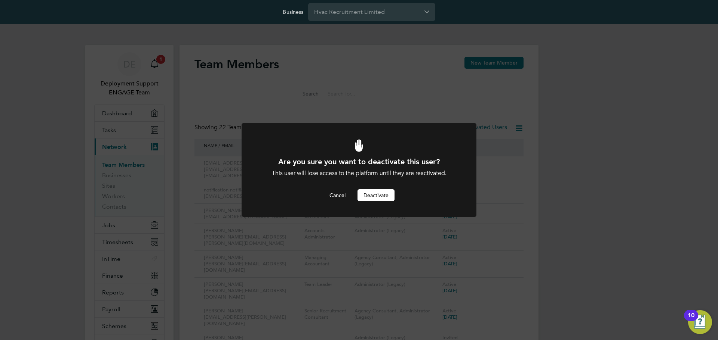
click at [373, 192] on button "Deactivate" at bounding box center [375, 195] width 37 height 12
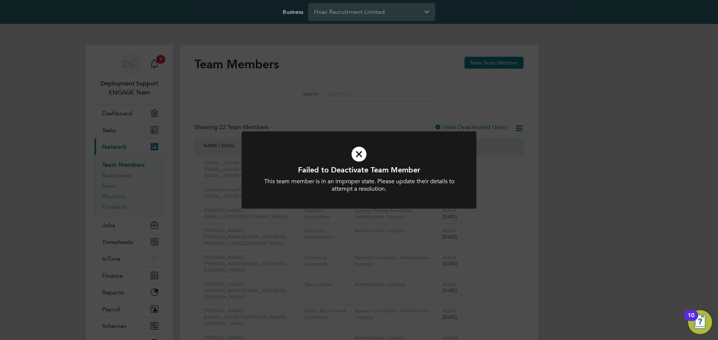
click at [584, 184] on div "Failed to Deactivate Team Member This team member is in an improper state. Plea…" at bounding box center [359, 170] width 718 height 340
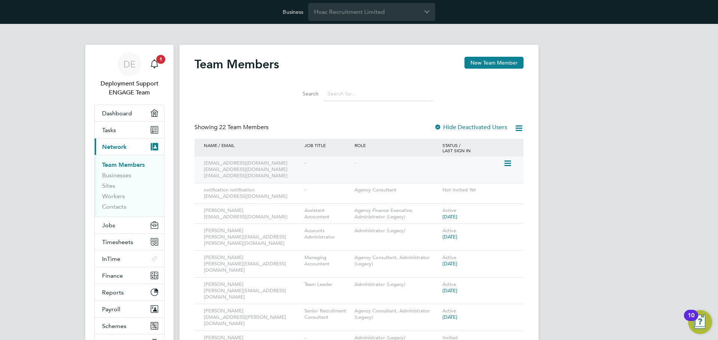
click at [507, 162] on icon at bounding box center [506, 163] width 7 height 9
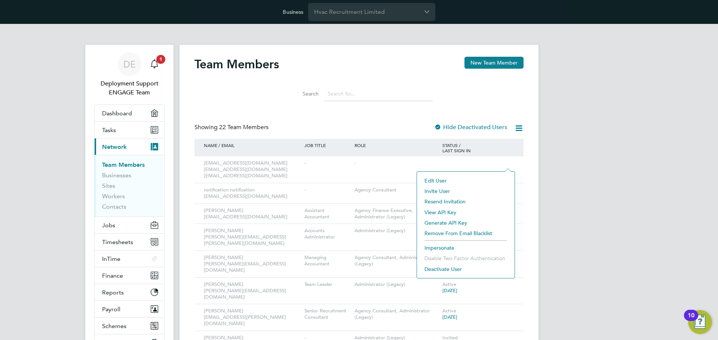
click at [462, 180] on li "Edit User" at bounding box center [465, 181] width 90 height 10
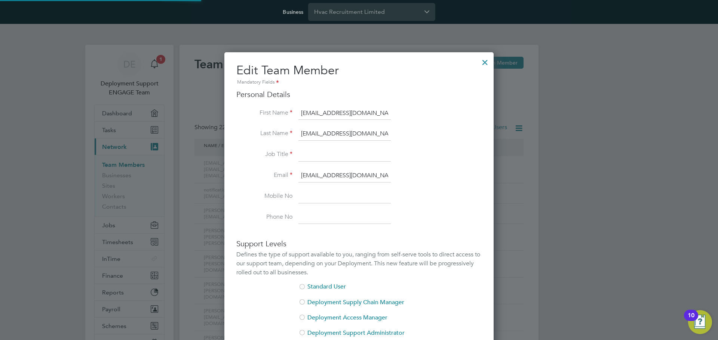
scroll to position [460, 269]
click at [341, 158] on input at bounding box center [344, 154] width 92 height 13
type input "-"
click at [456, 145] on li "Last Name consultants@hvacrecruitment.com" at bounding box center [358, 137] width 245 height 21
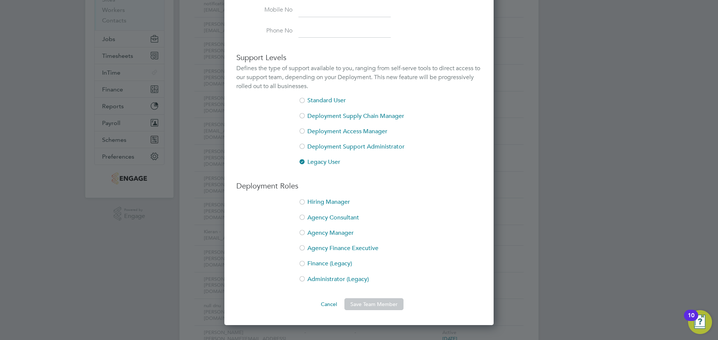
scroll to position [187, 0]
click at [301, 216] on div at bounding box center [301, 217] width 7 height 7
click at [382, 306] on button "Save Team Member" at bounding box center [373, 304] width 59 height 12
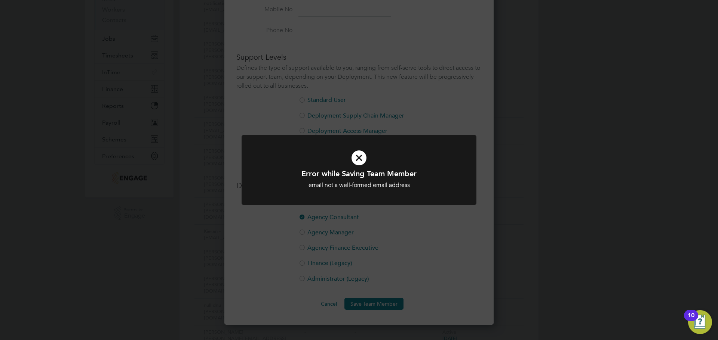
click at [411, 260] on div "Error while Saving Team Member email not a well-formed email address Cancel Okay" at bounding box center [359, 170] width 718 height 340
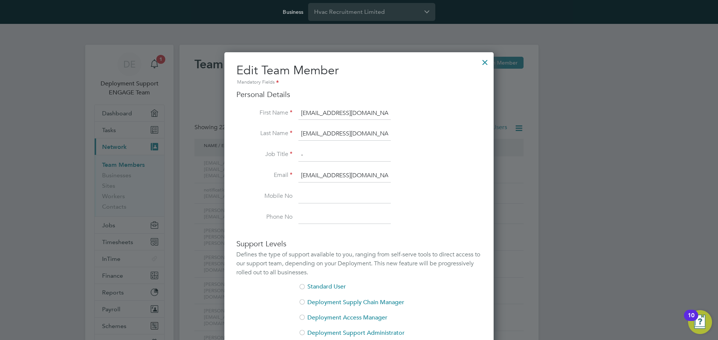
scroll to position [0, 6]
drag, startPoint x: 302, startPoint y: 114, endPoint x: 416, endPoint y: 119, distance: 114.1
click at [416, 119] on li "First Name consultants@hvacrecruitment.com" at bounding box center [358, 117] width 245 height 21
click at [355, 118] on input "consultants@hvacrecruitment.com" at bounding box center [344, 113] width 92 height 13
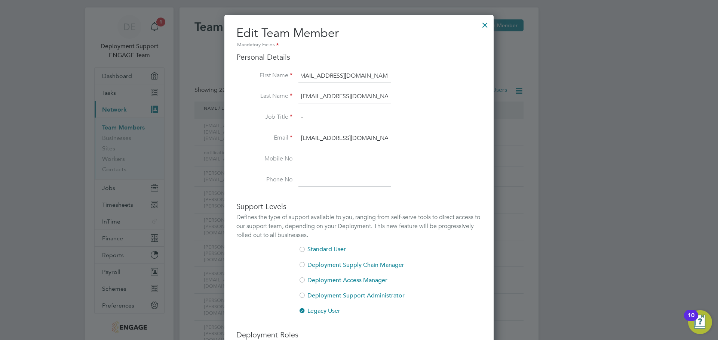
click at [354, 139] on input "consultants@hvacrecruitment.com" at bounding box center [344, 138] width 92 height 13
drag, startPoint x: 354, startPoint y: 137, endPoint x: 407, endPoint y: 139, distance: 53.1
click at [407, 139] on li "Email consultants@hvacrecruitment.com" at bounding box center [358, 142] width 245 height 21
click at [343, 138] on input "consultants@hvacrecruitment.com" at bounding box center [344, 138] width 92 height 13
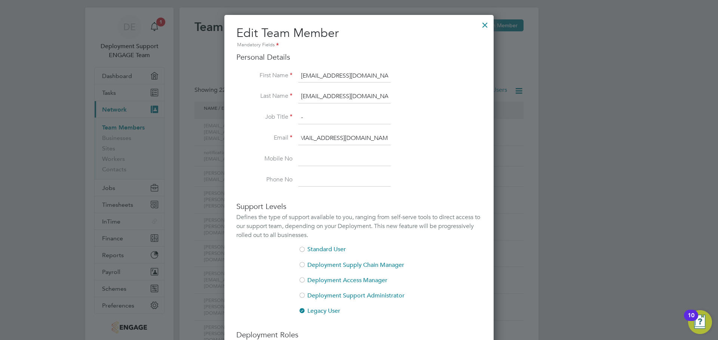
click at [324, 138] on input "consultants@hvacrecruitment.com" at bounding box center [344, 138] width 92 height 13
type input "consultantsdnu@hvacrecruitment.com"
click at [451, 131] on li "Job Title -" at bounding box center [358, 121] width 245 height 21
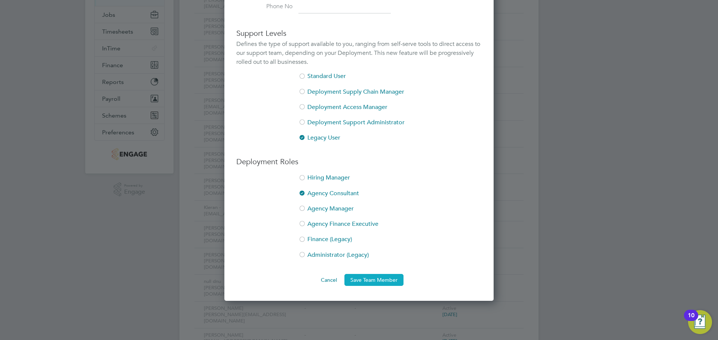
scroll to position [224, 0]
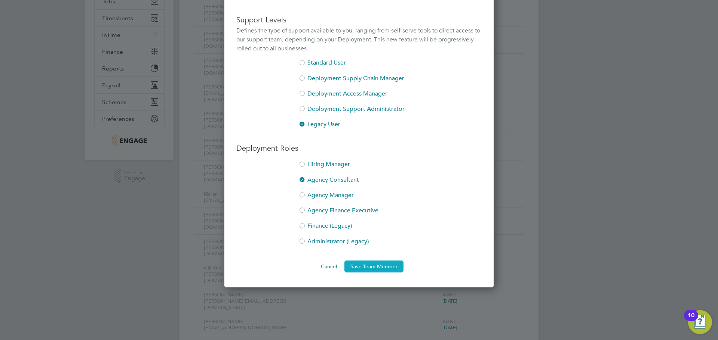
click at [383, 268] on button "Save Team Member" at bounding box center [373, 267] width 59 height 12
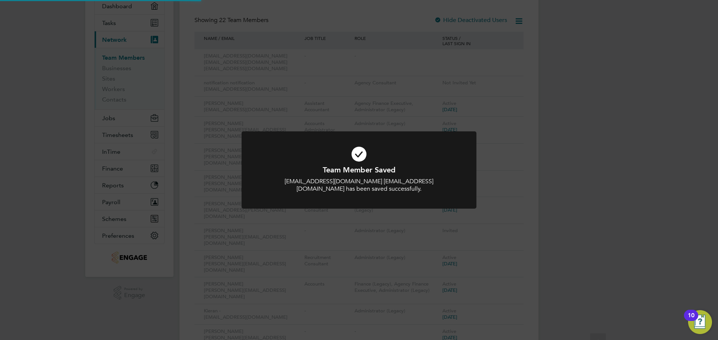
scroll to position [0, 0]
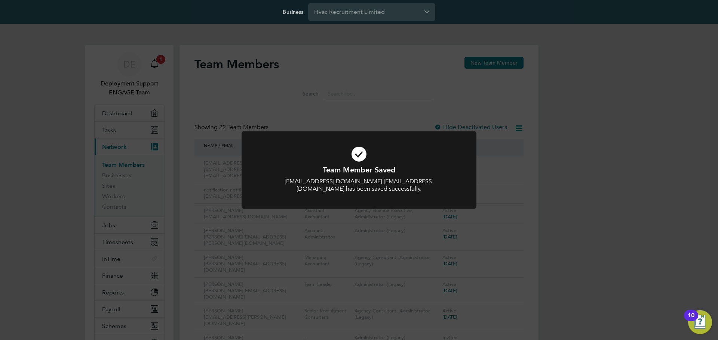
click at [556, 204] on div "Team Member Saved consultants@hvacrecruitment.com consultants@hvacrecruitment.c…" at bounding box center [359, 170] width 718 height 340
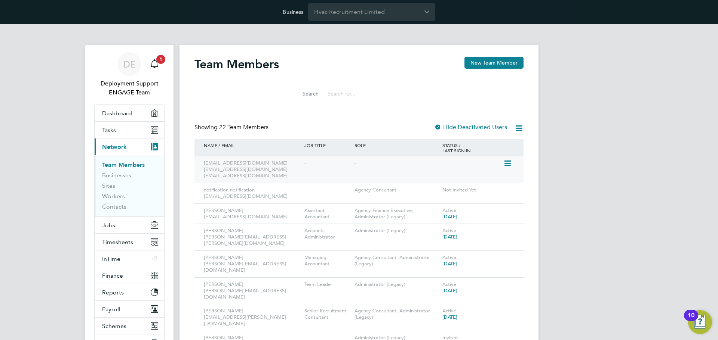
click at [509, 163] on icon at bounding box center [506, 163] width 7 height 9
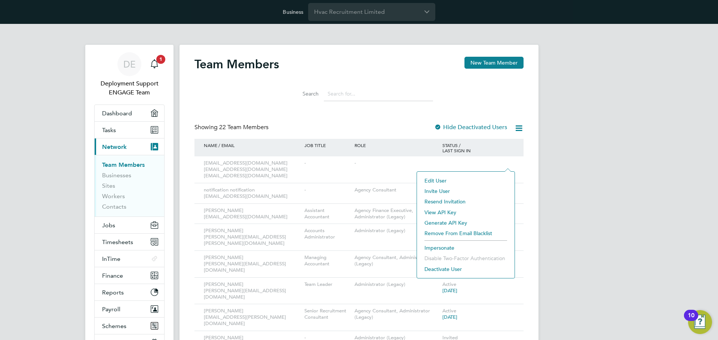
click at [439, 270] on li "Deactivate User" at bounding box center [465, 269] width 90 height 10
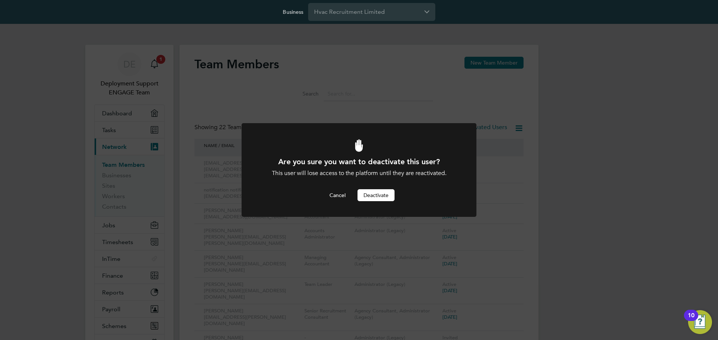
click at [386, 192] on button "Deactivate" at bounding box center [375, 195] width 37 height 12
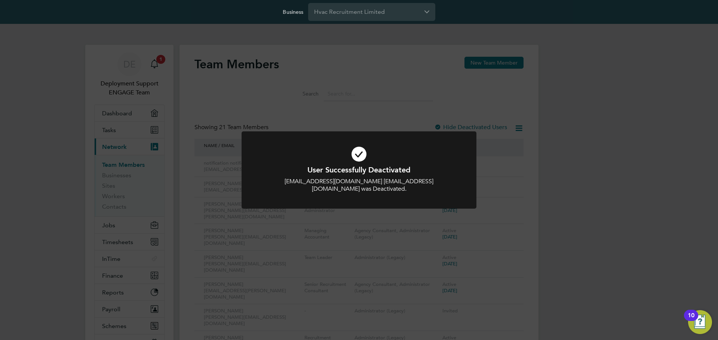
click at [547, 185] on div "User Successfully Deactivated consultants@hvacrecruitment.com consultants@hvacr…" at bounding box center [359, 170] width 718 height 340
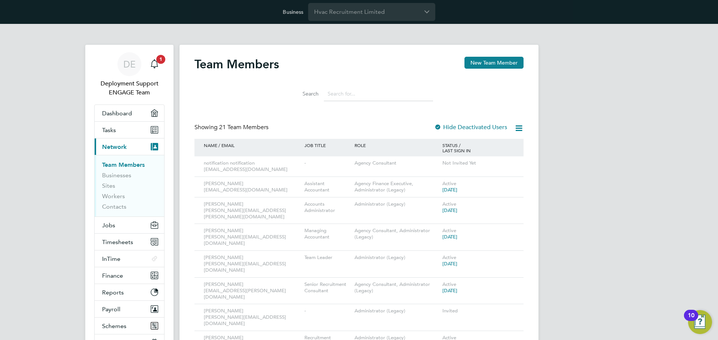
click at [373, 99] on input at bounding box center [378, 94] width 109 height 15
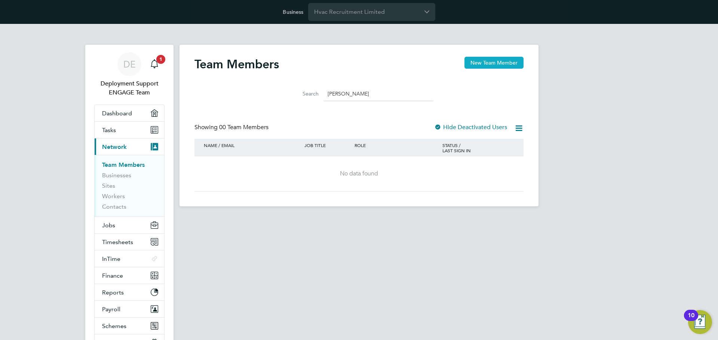
type input "daniel"
click at [499, 65] on button "New Team Member" at bounding box center [493, 63] width 59 height 12
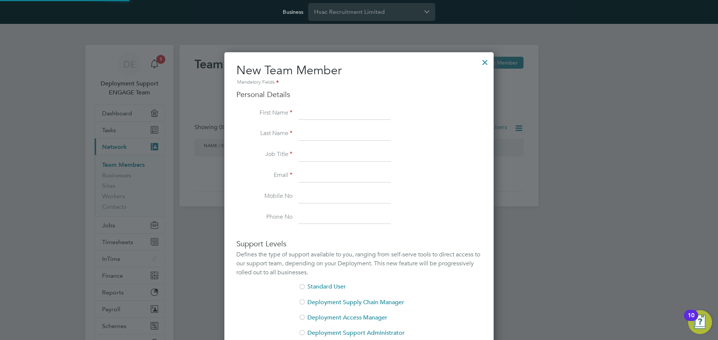
scroll to position [460, 269]
click at [328, 113] on input at bounding box center [344, 113] width 92 height 13
paste input "Daniel"
type input "Daniel"
click at [260, 130] on label "Last Name" at bounding box center [264, 134] width 56 height 8
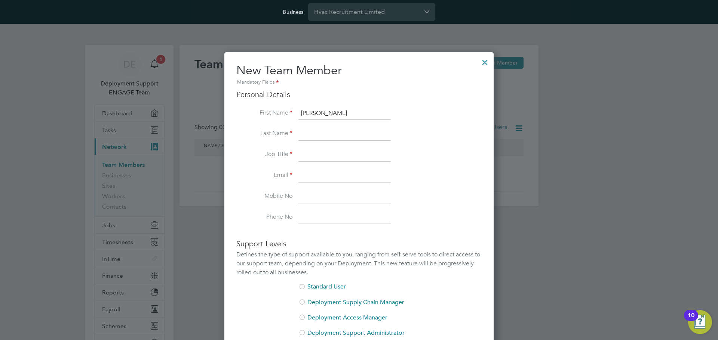
click at [324, 137] on input at bounding box center [344, 133] width 92 height 13
paste input "Williams"
type input "Williams"
click at [256, 146] on li "Last Name Williams" at bounding box center [358, 137] width 245 height 21
click at [308, 157] on input at bounding box center [344, 154] width 92 height 13
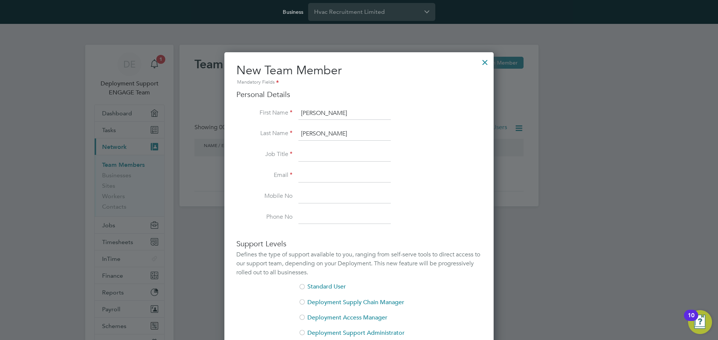
paste input "Senior Consultant"
type input "Senior Consultant"
click at [326, 178] on input at bounding box center [344, 175] width 92 height 13
paste input "daniel.williams@hvacrecruitment.com"
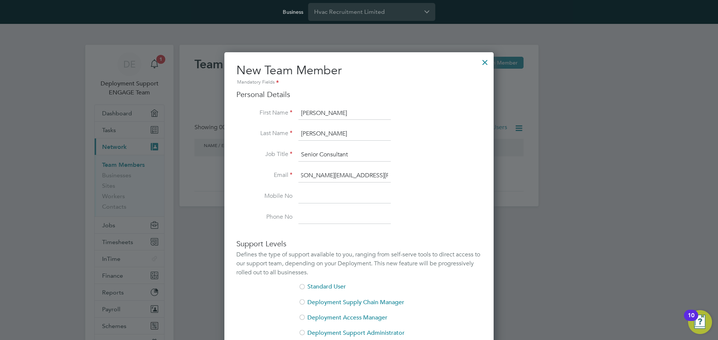
type input "daniel.williams@hvacrecruitment.com"
click at [265, 189] on li "Email daniel.williams@hvacrecruitment.com" at bounding box center [358, 179] width 245 height 21
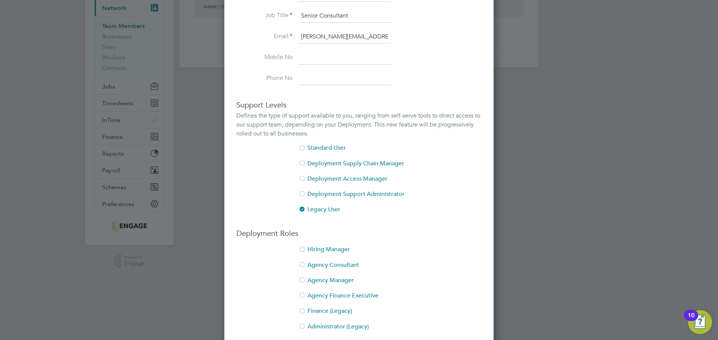
scroll to position [172, 0]
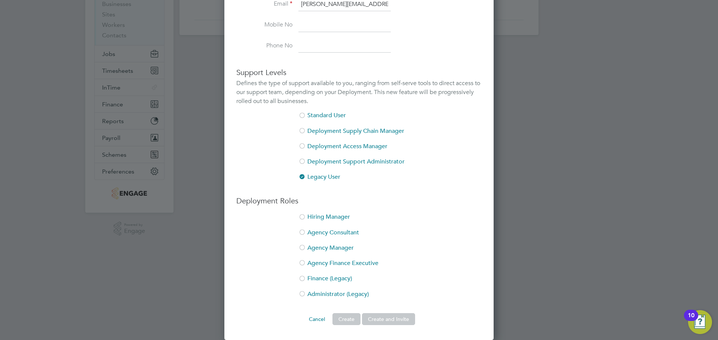
click at [304, 296] on div at bounding box center [301, 294] width 7 height 7
click at [408, 321] on button "Create and Invite" at bounding box center [388, 320] width 53 height 12
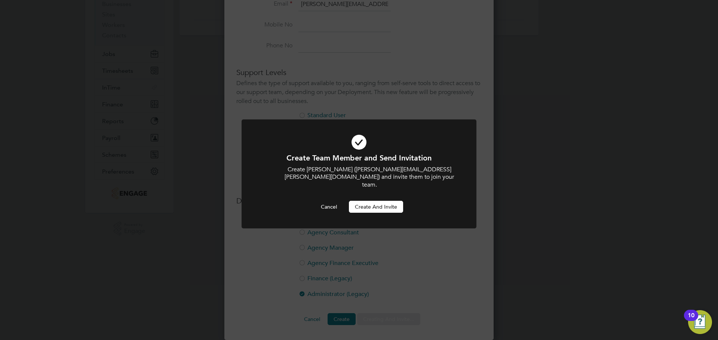
scroll to position [0, 0]
click at [387, 203] on button "Create and invite" at bounding box center [376, 207] width 54 height 12
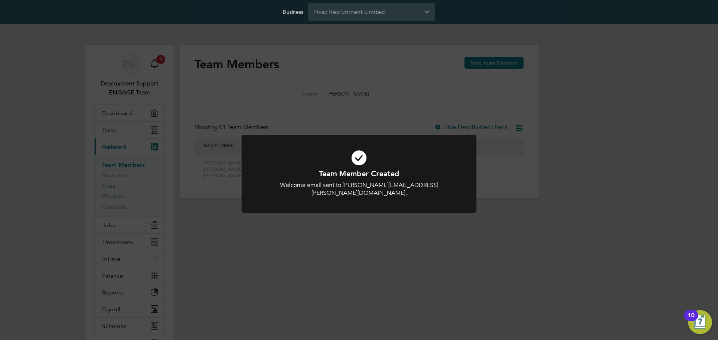
click at [214, 95] on div "Team Member Created Welcome email sent to daniel.williams@hvacrecruitment.com. …" at bounding box center [359, 170] width 718 height 340
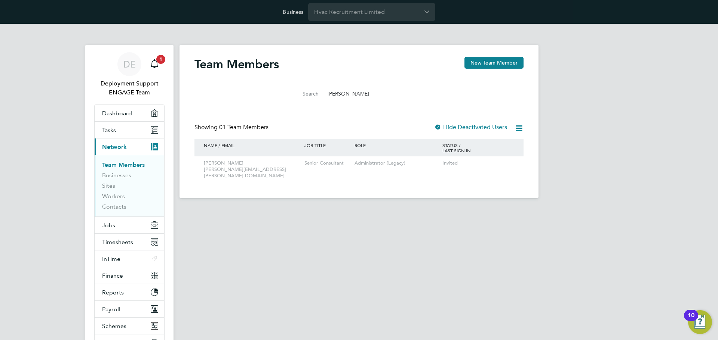
click at [340, 96] on input "daniel" at bounding box center [378, 94] width 109 height 15
click at [509, 165] on icon at bounding box center [506, 163] width 7 height 9
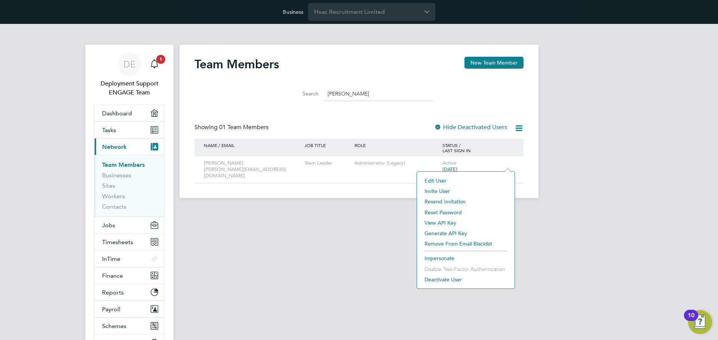
drag, startPoint x: 460, startPoint y: 201, endPoint x: 449, endPoint y: 188, distance: 16.2
click at [449, 188] on ul "Edit User Invite User Resend Invitation Reset Password View API Key Generate AP…" at bounding box center [465, 231] width 90 height 110
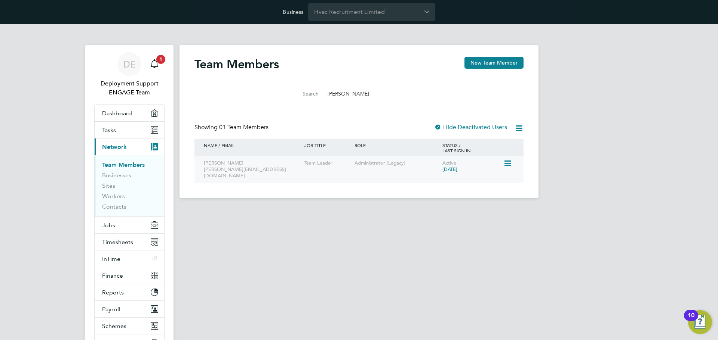
click at [510, 161] on icon at bounding box center [506, 163] width 7 height 9
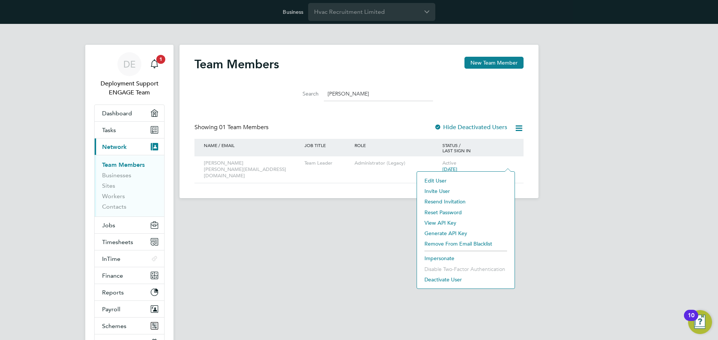
click at [447, 190] on li "Invite User" at bounding box center [465, 191] width 90 height 10
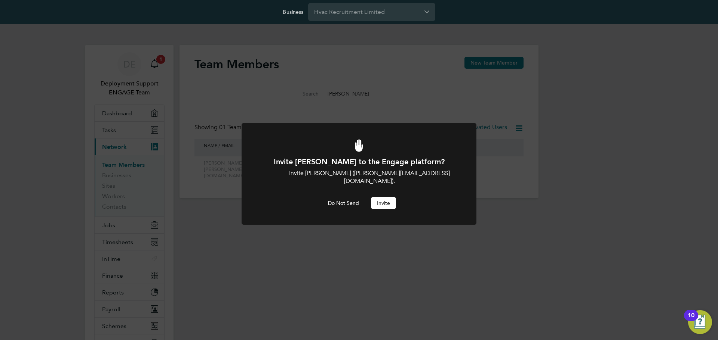
click at [388, 197] on button "Invite" at bounding box center [383, 203] width 25 height 12
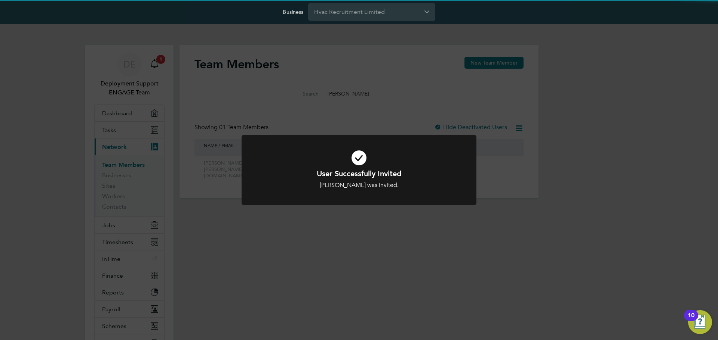
click at [391, 229] on div "User Successfully Invited Josh Mattoo was invited. Cancel Okay" at bounding box center [359, 170] width 718 height 340
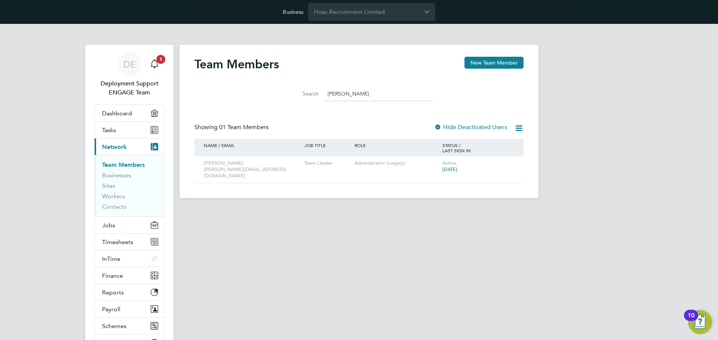
click at [358, 95] on input "josh" at bounding box center [378, 94] width 109 height 15
click at [402, 91] on input "josh" at bounding box center [378, 94] width 109 height 15
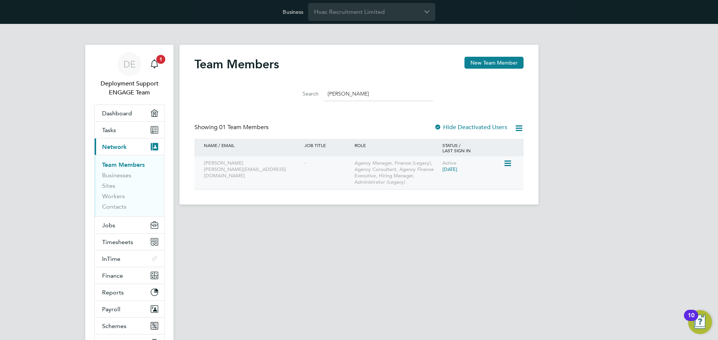
type input "kathy"
click at [506, 164] on icon at bounding box center [506, 163] width 7 height 9
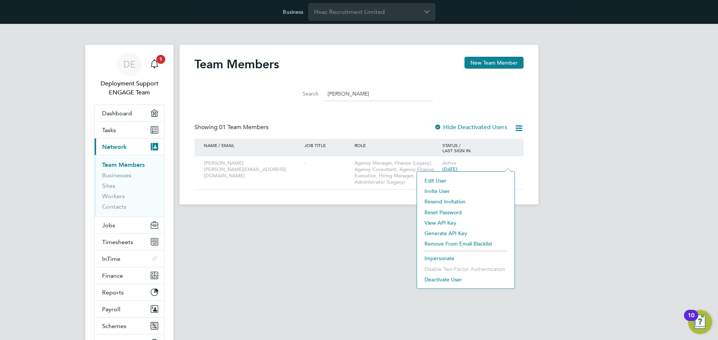
click at [434, 191] on li "Invite User" at bounding box center [465, 191] width 90 height 10
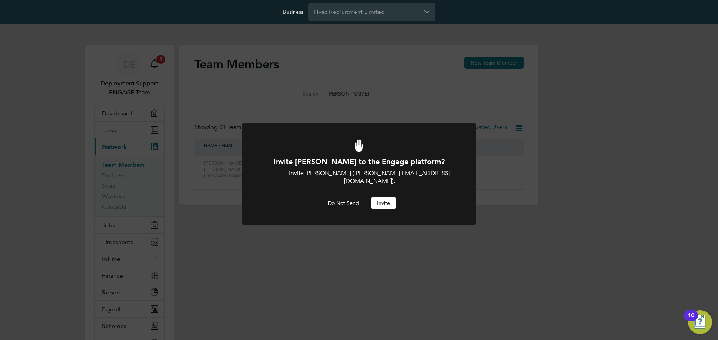
click at [388, 197] on button "Invite" at bounding box center [383, 203] width 25 height 12
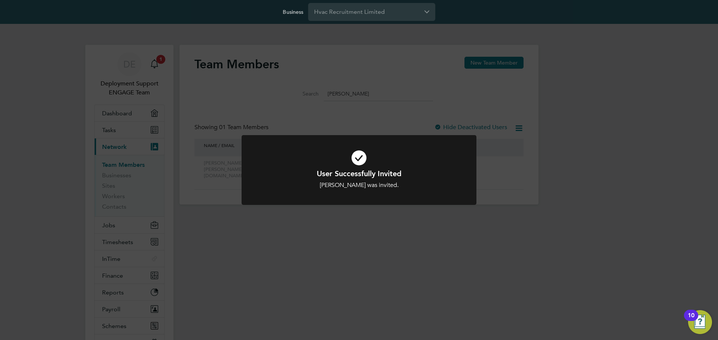
click at [440, 240] on div "User Successfully Invited Kathy Calveley was invited. Cancel Okay" at bounding box center [359, 170] width 718 height 340
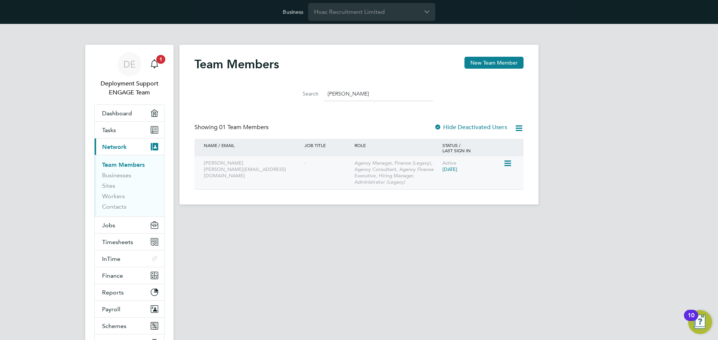
click at [511, 164] on icon at bounding box center [506, 163] width 7 height 9
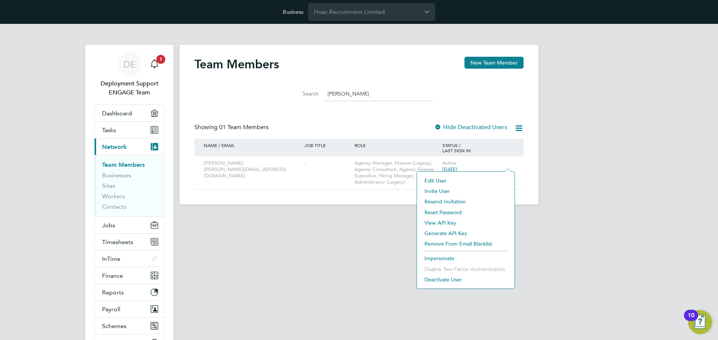
click at [459, 178] on li "Edit User" at bounding box center [465, 181] width 90 height 10
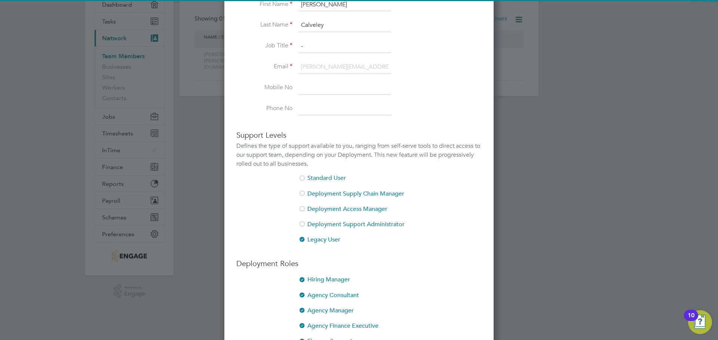
scroll to position [172, 0]
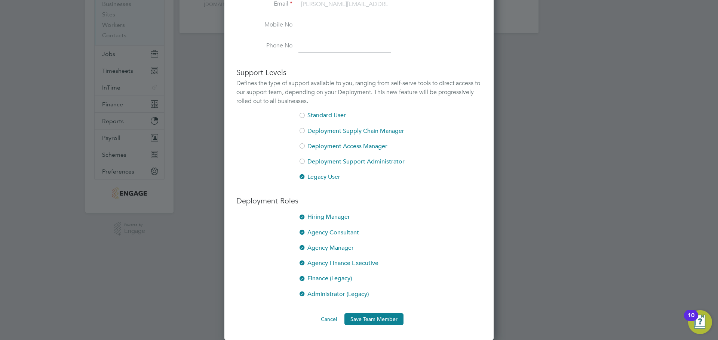
click at [301, 279] on div at bounding box center [301, 279] width 7 height 7
click at [301, 265] on div at bounding box center [301, 263] width 7 height 7
click at [301, 251] on div at bounding box center [301, 248] width 7 height 7
click at [301, 234] on div at bounding box center [301, 232] width 7 height 7
click at [302, 215] on div at bounding box center [301, 217] width 7 height 7
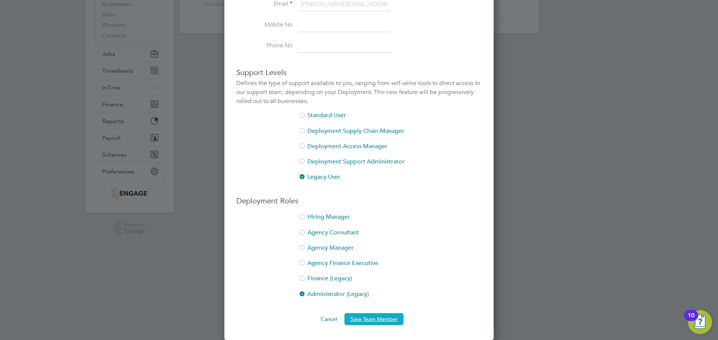
click at [372, 317] on button "Save Team Member" at bounding box center [373, 320] width 59 height 12
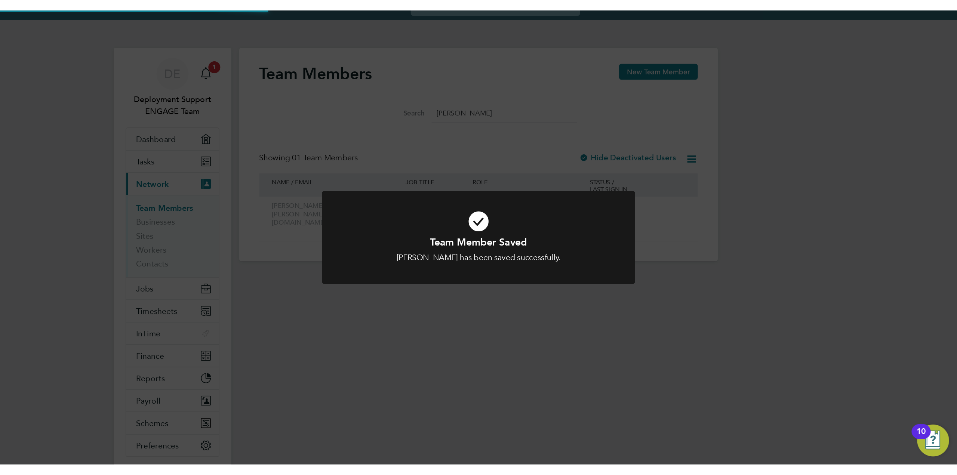
scroll to position [0, 0]
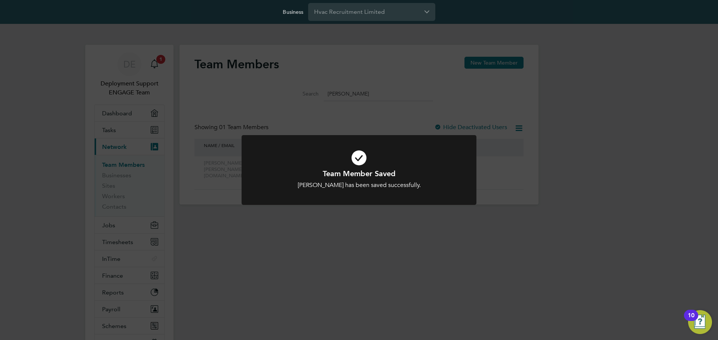
click at [456, 268] on div "Team Member Saved Kathy Calveley has been saved successfully. Cancel Okay" at bounding box center [359, 170] width 718 height 340
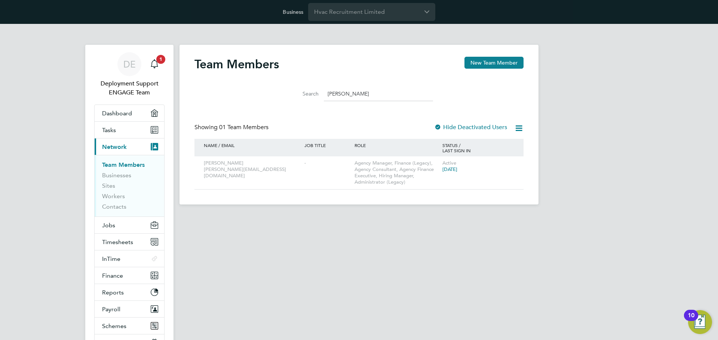
click at [587, 204] on div "DE Deployment Support ENGAGE Team Notifications 1 Applications: Dashboard Tasks…" at bounding box center [359, 120] width 718 height 193
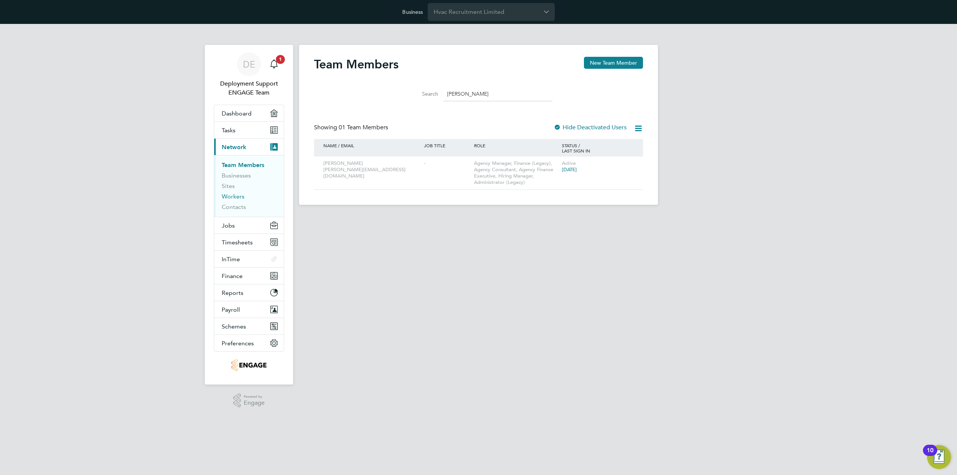
click at [231, 196] on link "Workers" at bounding box center [233, 196] width 23 height 7
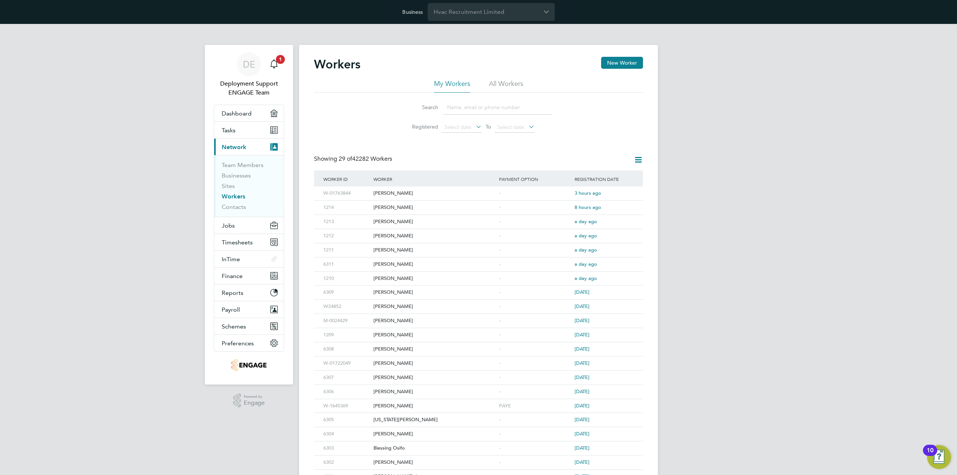
click at [640, 156] on icon at bounding box center [637, 159] width 9 height 9
click at [464, 17] on input "Hvac Recruitment Limited" at bounding box center [491, 12] width 127 height 18
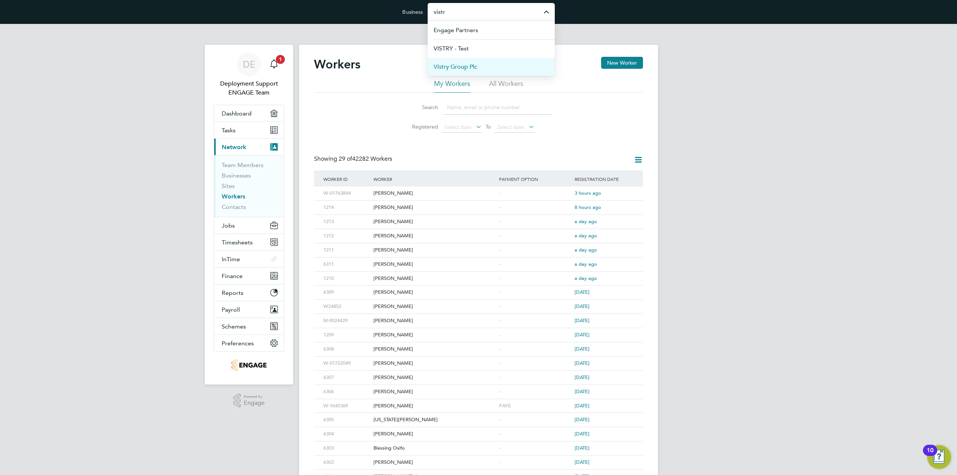
click at [469, 67] on span "Vistry Group Plc" at bounding box center [456, 66] width 44 height 9
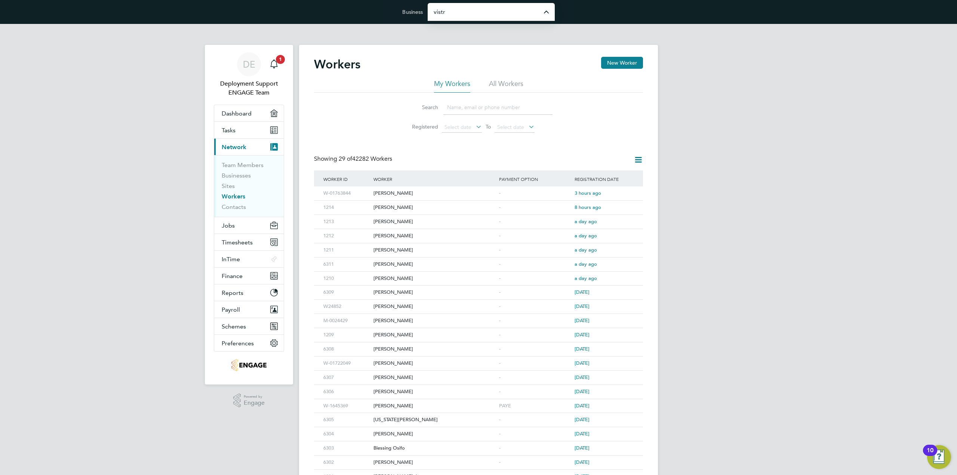
type input "Vistry Group Plc"
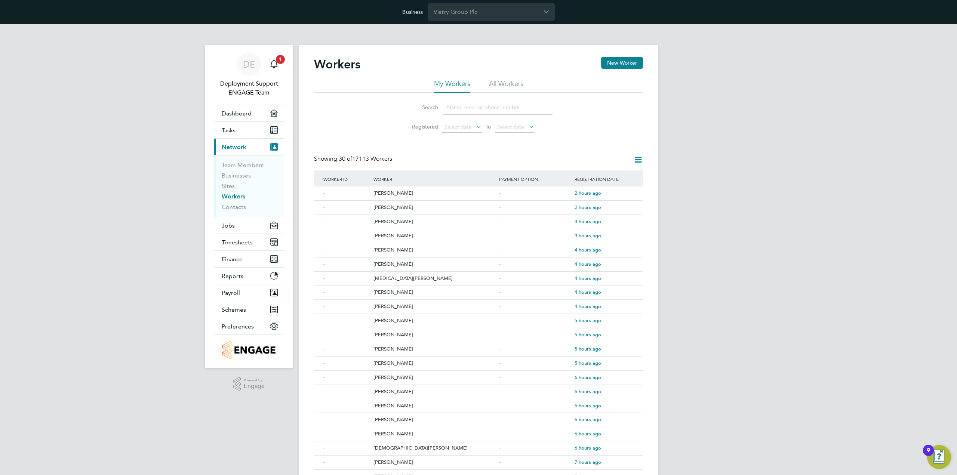
click at [639, 162] on icon at bounding box center [637, 159] width 9 height 9
click at [497, 15] on input "Vistry Group Plc" at bounding box center [491, 12] width 127 height 18
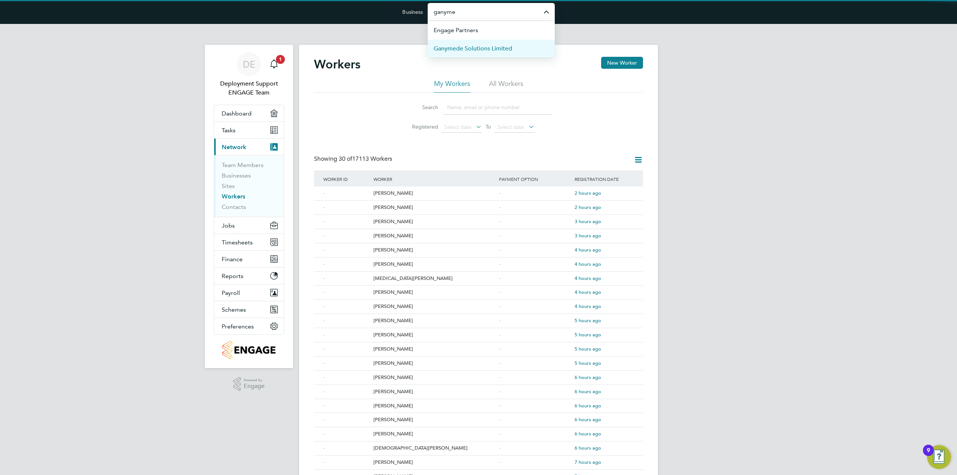
click at [483, 45] on span "Ganymede Solutions Limited" at bounding box center [473, 48] width 78 height 9
type input "Ganymede Solutions Limited"
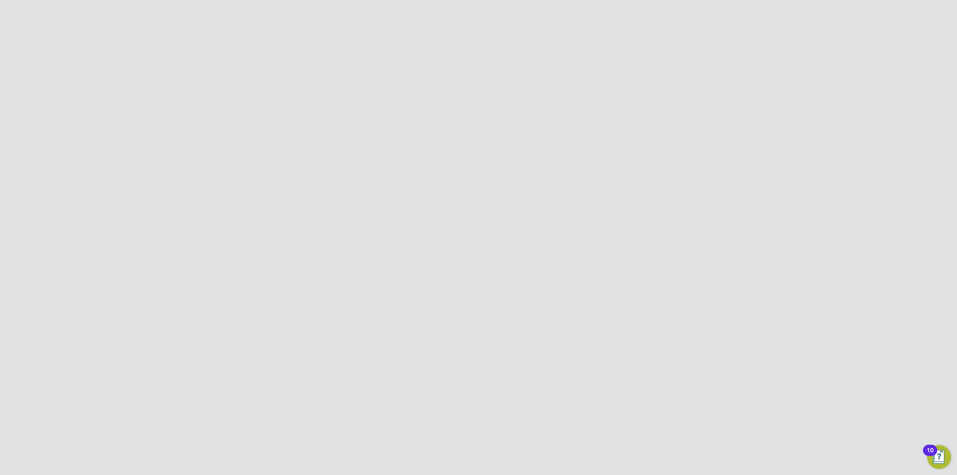
click at [504, 81] on li "All Workers" at bounding box center [506, 85] width 34 height 13
click at [494, 107] on input at bounding box center [497, 107] width 109 height 15
type input "[PERSON_NAME]"
click at [568, 224] on div at bounding box center [554, 222] width 38 height 14
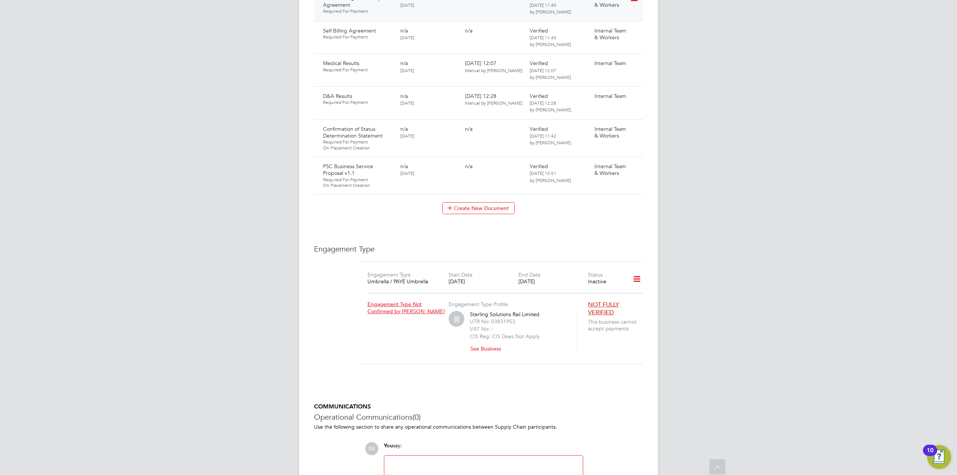
scroll to position [673, 0]
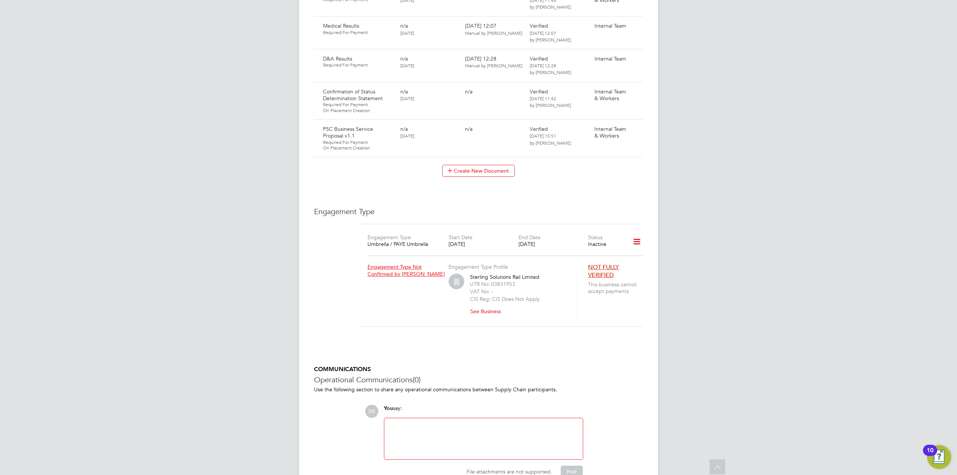
click at [633, 233] on icon at bounding box center [636, 241] width 13 height 17
click at [624, 260] on li "Show Engagement Type History" at bounding box center [598, 260] width 86 height 10
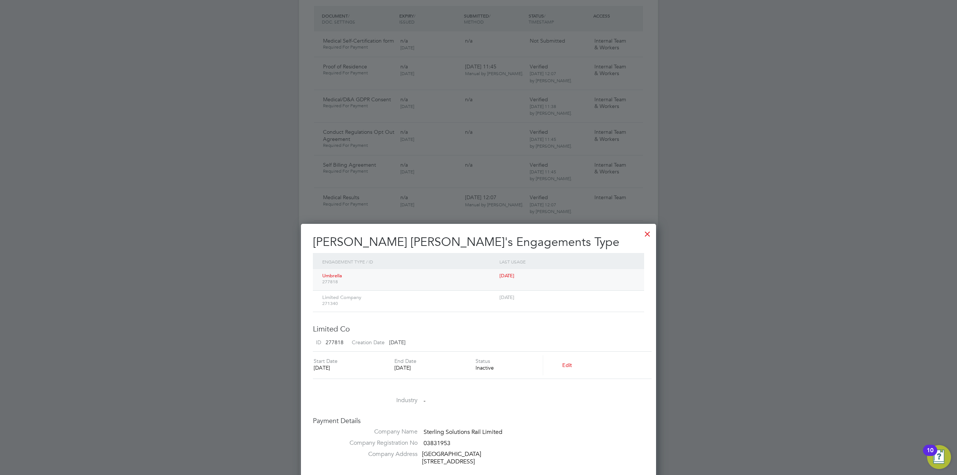
scroll to position [484, 0]
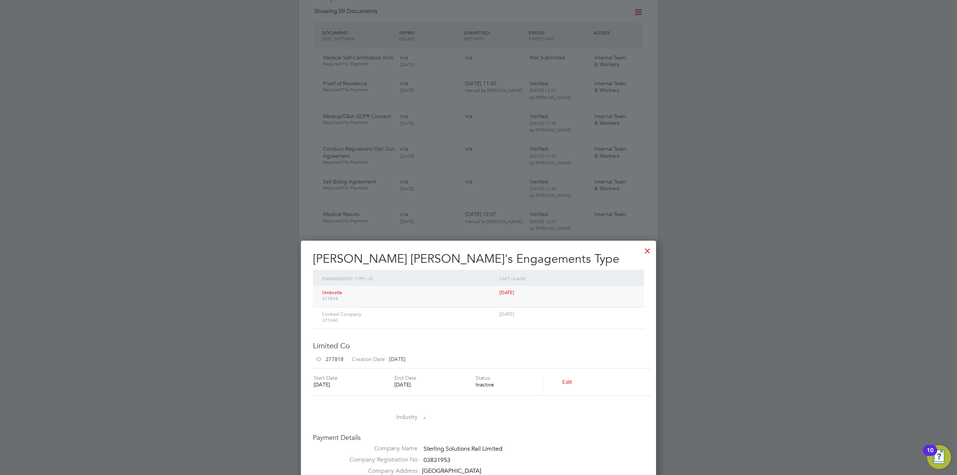
click at [648, 250] on div at bounding box center [647, 248] width 13 height 13
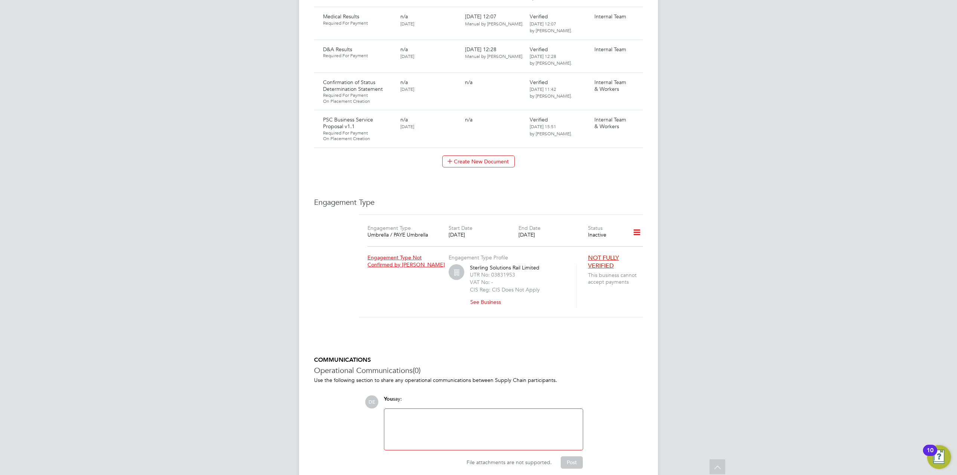
scroll to position [687, 0]
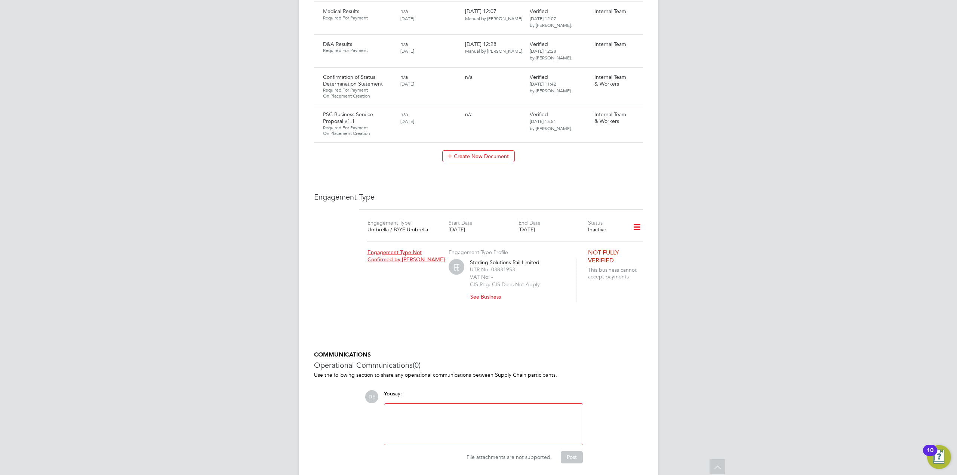
click at [640, 219] on icon at bounding box center [636, 227] width 13 height 17
click at [595, 224] on li "Edit Engagement Type" at bounding box center [598, 224] width 86 height 10
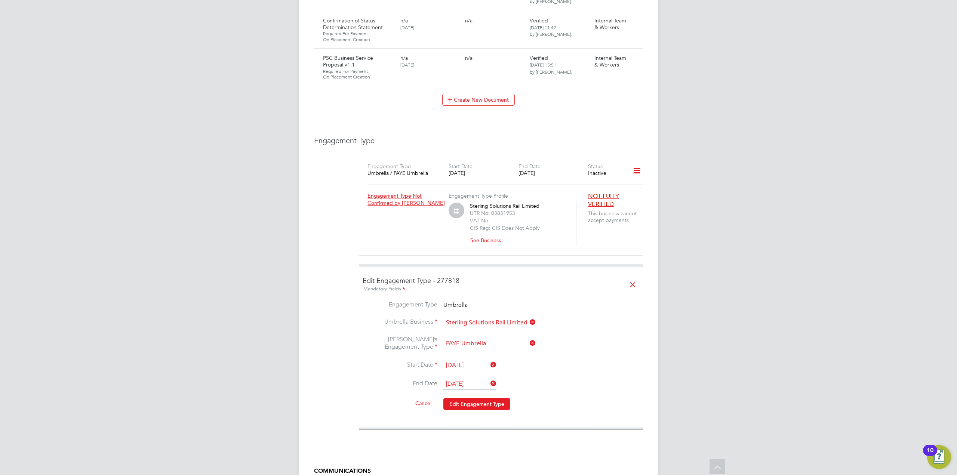
scroll to position [762, 0]
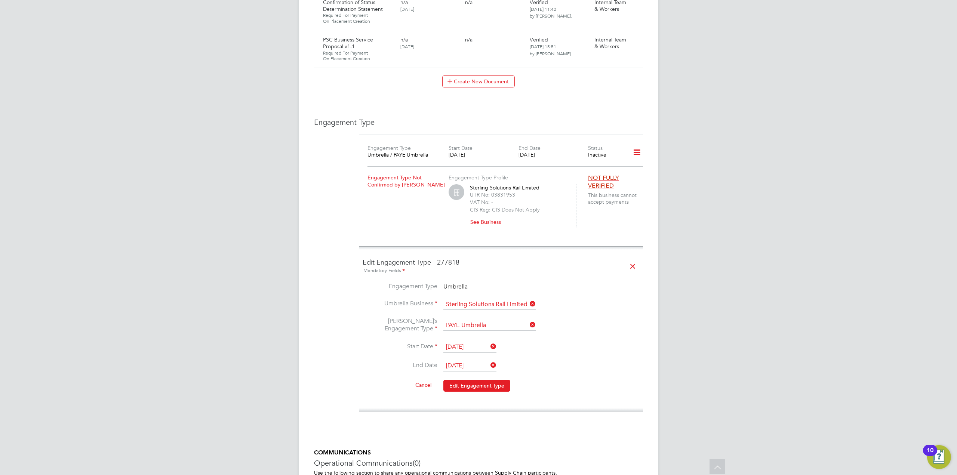
click at [632, 258] on icon at bounding box center [632, 266] width 13 height 17
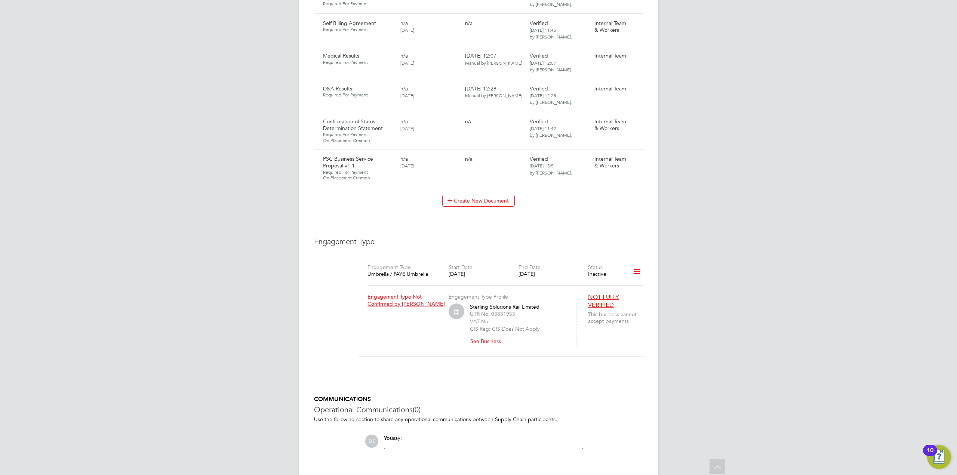
scroll to position [687, 0]
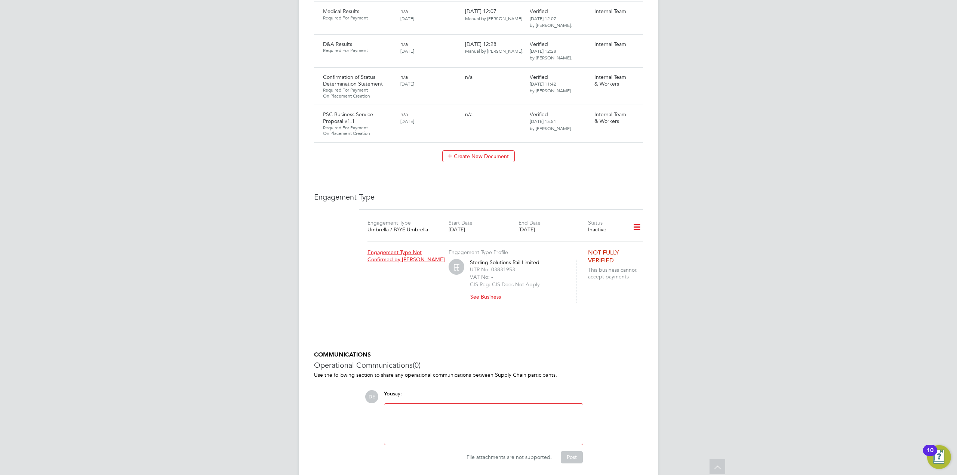
click at [640, 219] on icon at bounding box center [636, 227] width 13 height 17
click at [641, 219] on icon at bounding box center [636, 227] width 13 height 17
click at [619, 246] on li "Show Engagement Type History" at bounding box center [598, 245] width 86 height 10
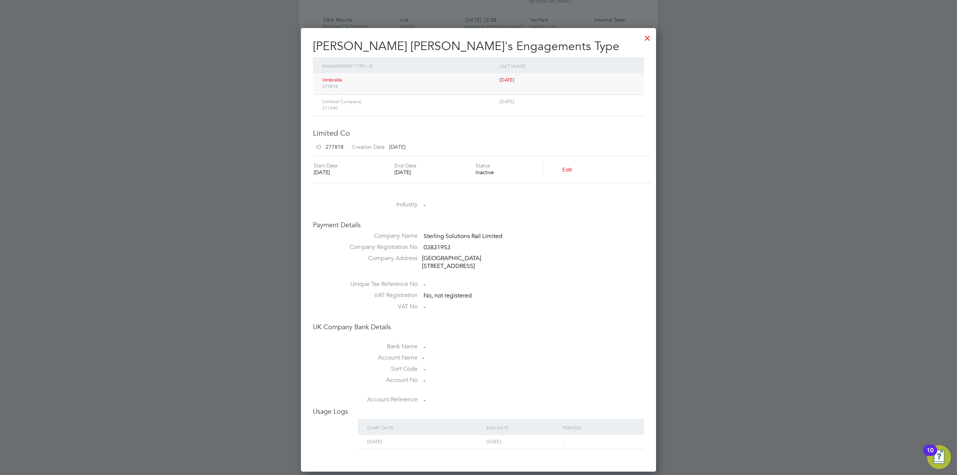
scroll to position [723, 0]
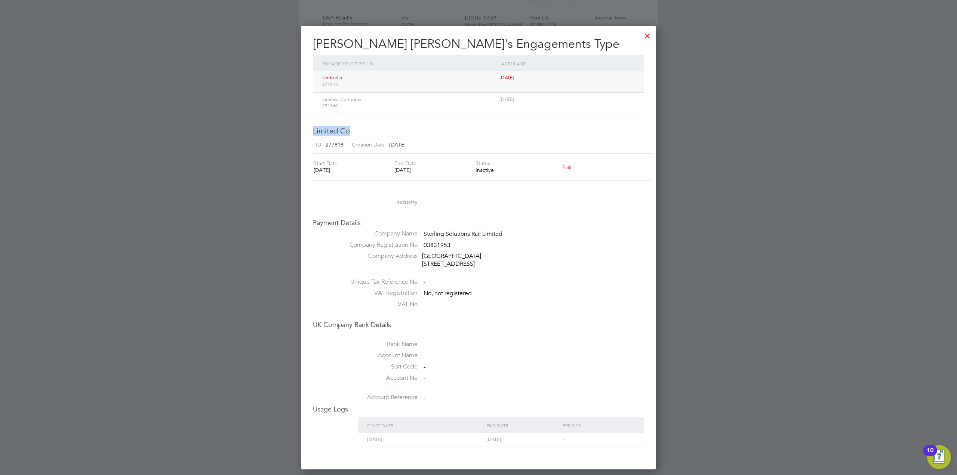
drag, startPoint x: 314, startPoint y: 120, endPoint x: 371, endPoint y: 126, distance: 57.8
click at [371, 126] on h3 "Limited Co ID 277818 Creation Date [DATE]" at bounding box center [478, 138] width 331 height 25
click at [436, 218] on h4 "Payment Details" at bounding box center [478, 222] width 331 height 9
click at [362, 93] on div "Limited Company 271340" at bounding box center [408, 102] width 177 height 19
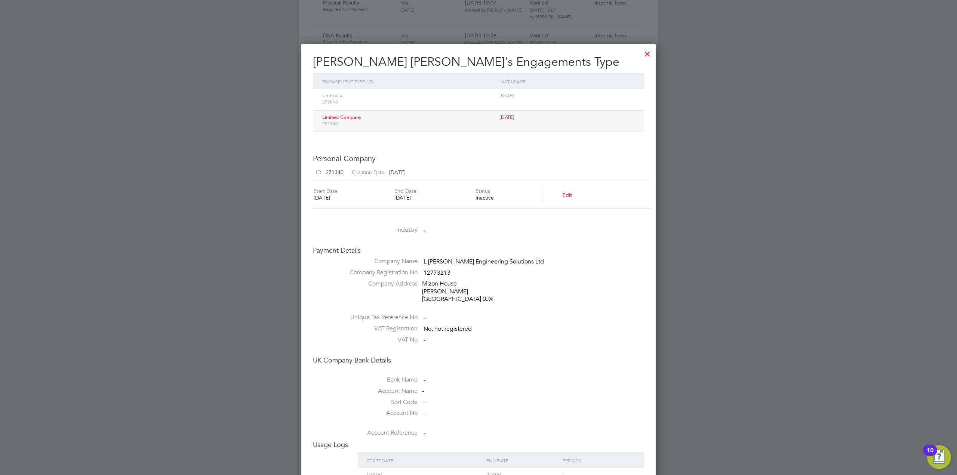
scroll to position [725, 0]
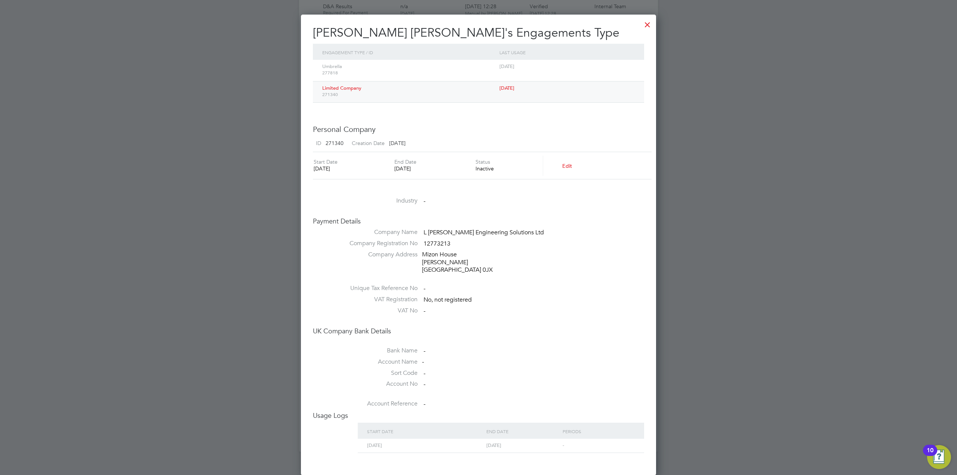
click at [647, 25] on div at bounding box center [647, 22] width 13 height 13
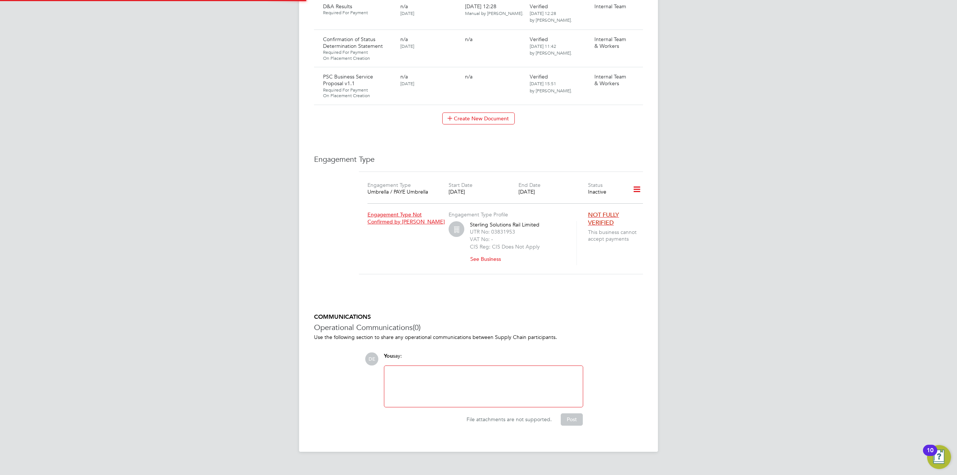
scroll to position [687, 0]
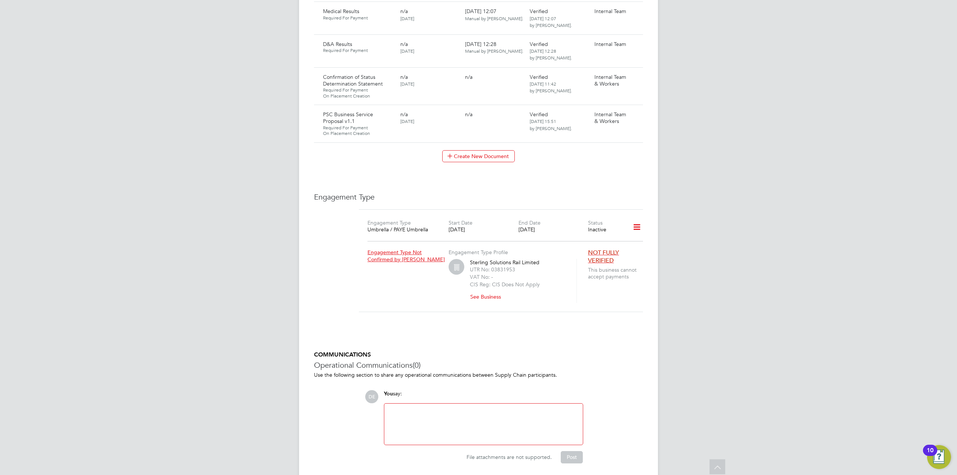
click at [637, 219] on icon at bounding box center [636, 227] width 13 height 17
click at [604, 260] on li "Delete Business Relationship" at bounding box center [598, 260] width 86 height 10
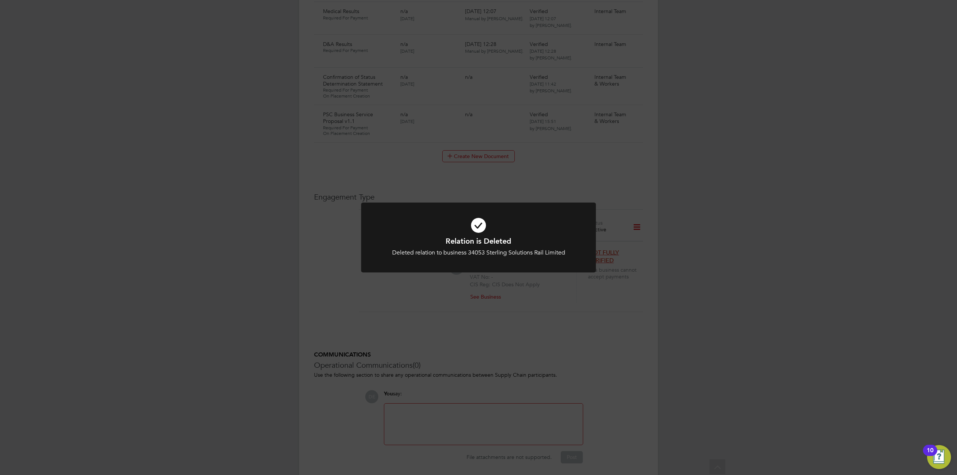
click at [604, 260] on div "Relation is Deleted Deleted relation to business 34053 Sterling Solutions Rail …" at bounding box center [478, 237] width 957 height 475
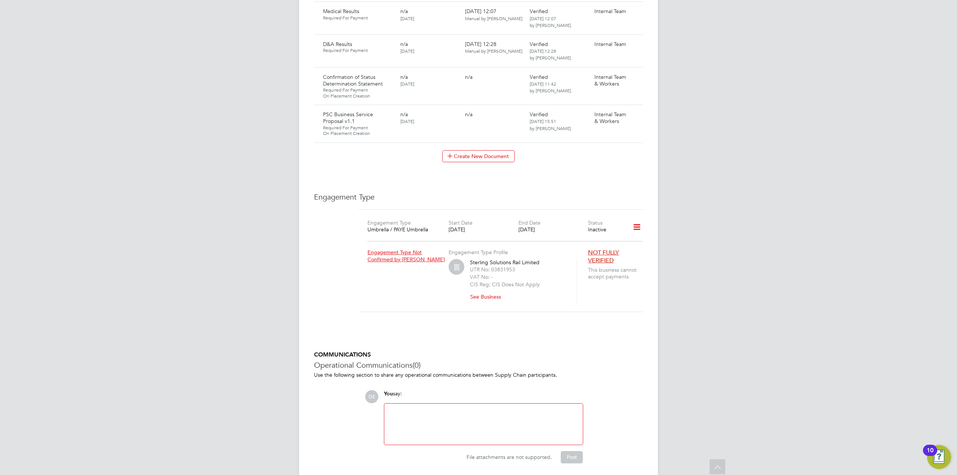
click at [640, 219] on icon at bounding box center [636, 227] width 13 height 17
